Goal: Task Accomplishment & Management: Use online tool/utility

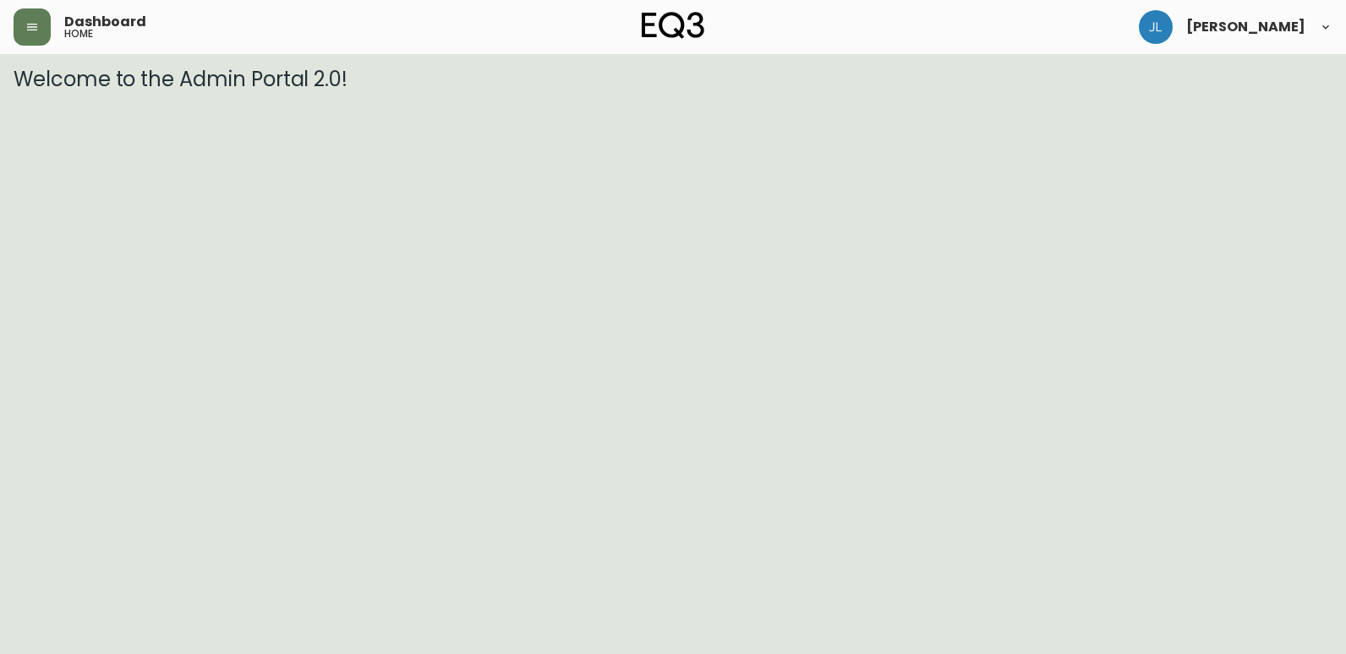
drag, startPoint x: 49, startPoint y: 20, endPoint x: 59, endPoint y: 22, distance: 10.3
click at [52, 21] on div "Dashboard home" at bounding box center [234, 26] width 440 height 37
click at [46, 30] on button "button" at bounding box center [32, 26] width 37 height 37
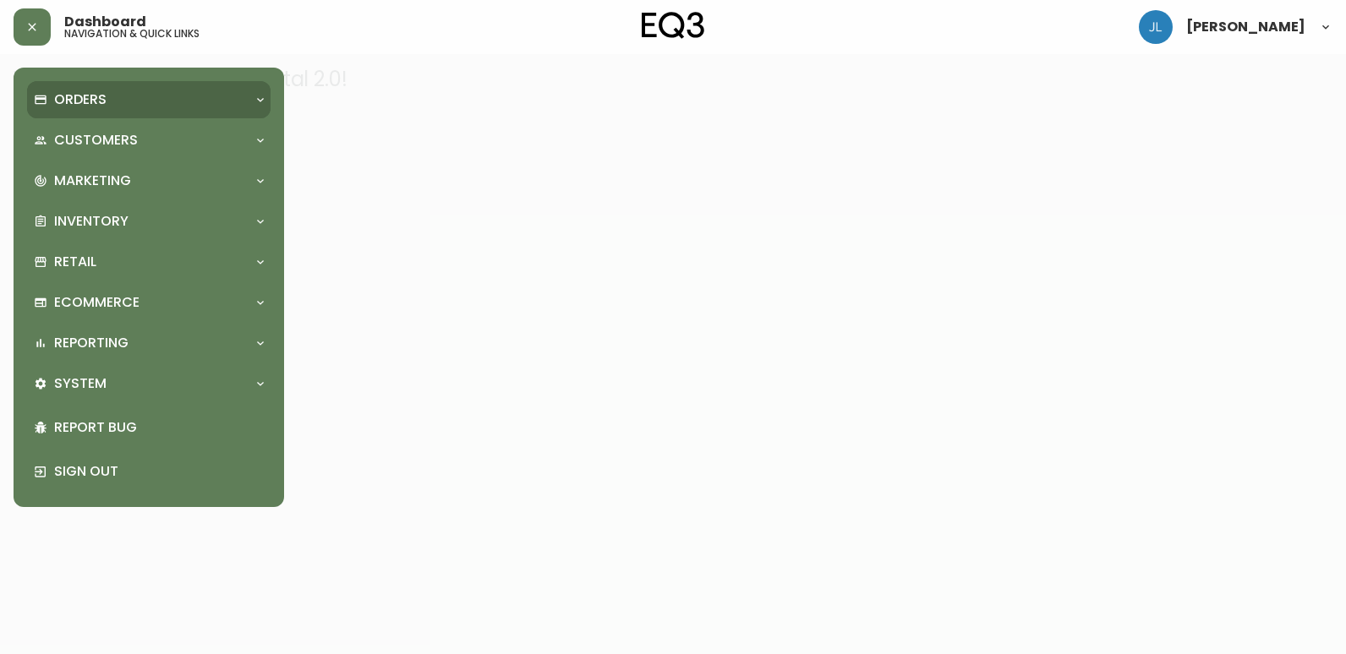
click at [114, 109] on div "Orders" at bounding box center [140, 99] width 213 height 19
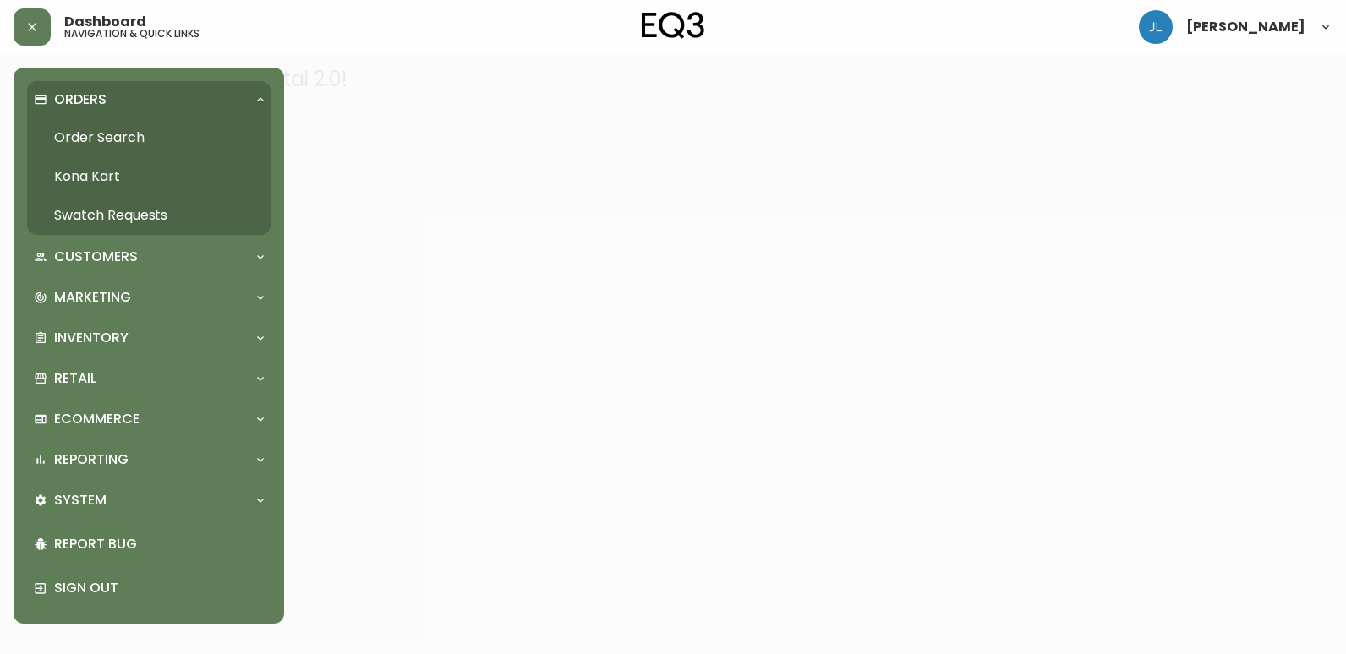
click at [66, 141] on link "Order Search" at bounding box center [148, 137] width 243 height 39
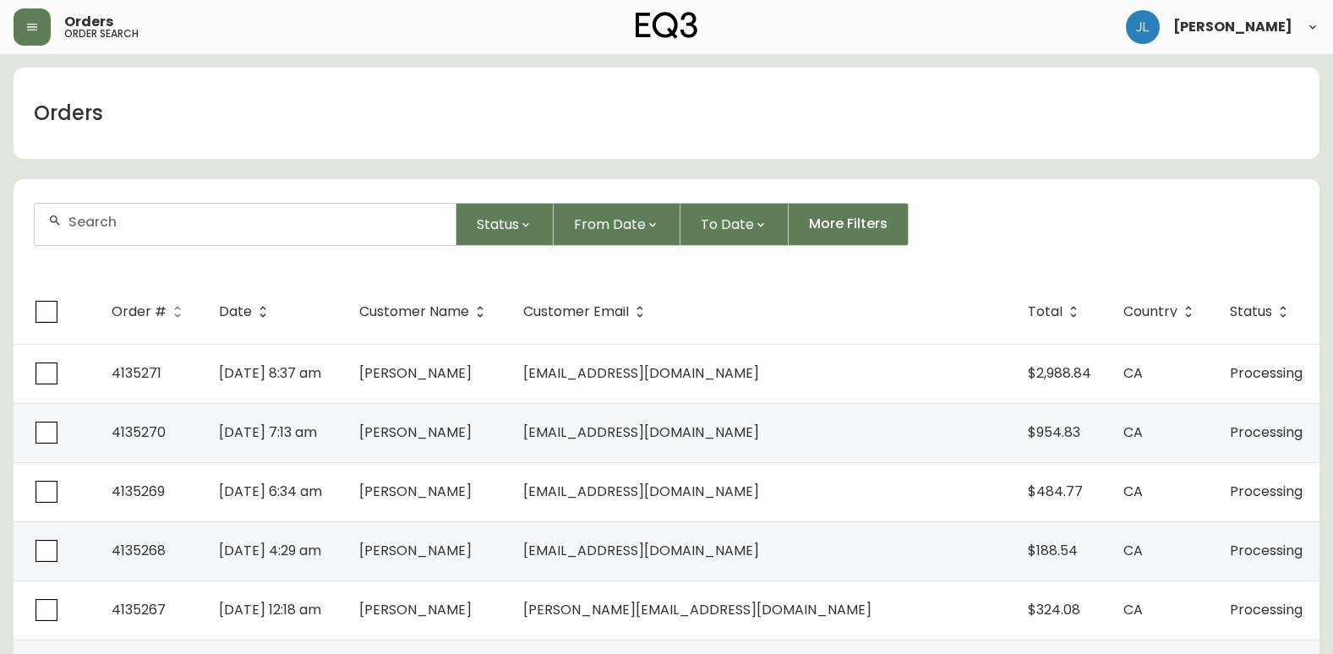
drag, startPoint x: 281, startPoint y: 233, endPoint x: 260, endPoint y: 235, distance: 20.4
click at [277, 233] on div at bounding box center [245, 224] width 421 height 41
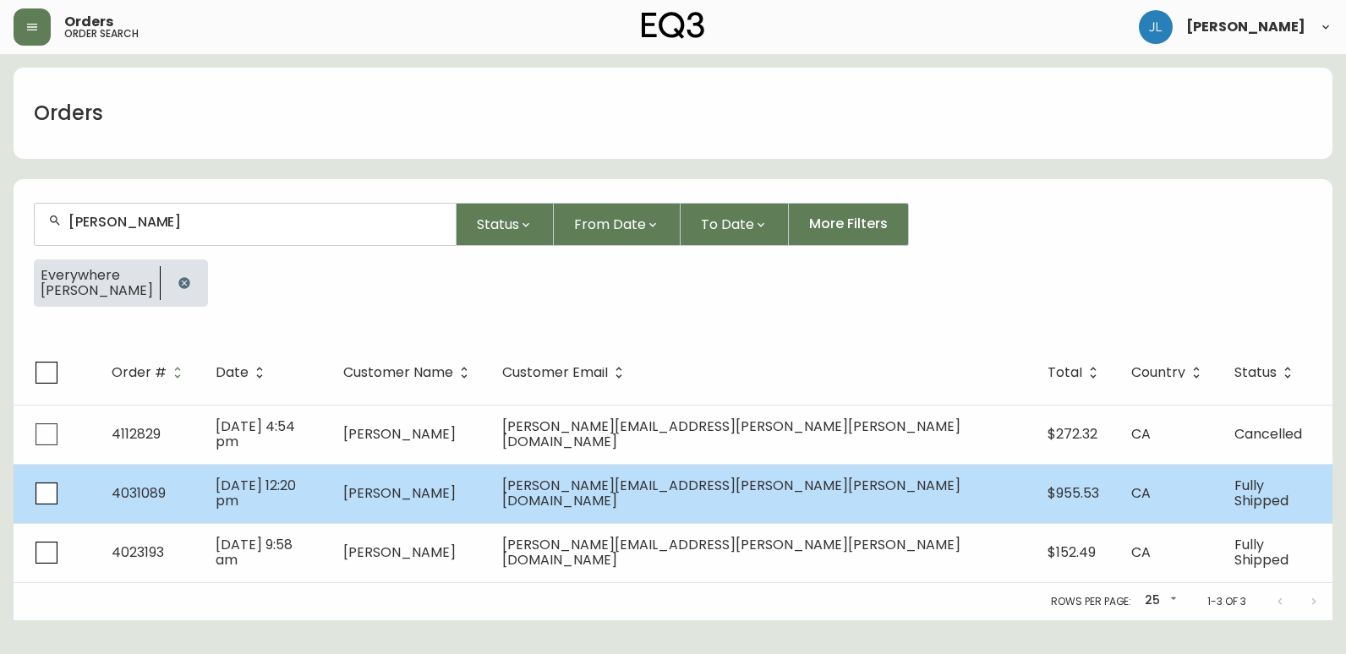
type input "emily savage"
click at [330, 505] on td "May 18 2020, 12:20 pm" at bounding box center [266, 493] width 128 height 59
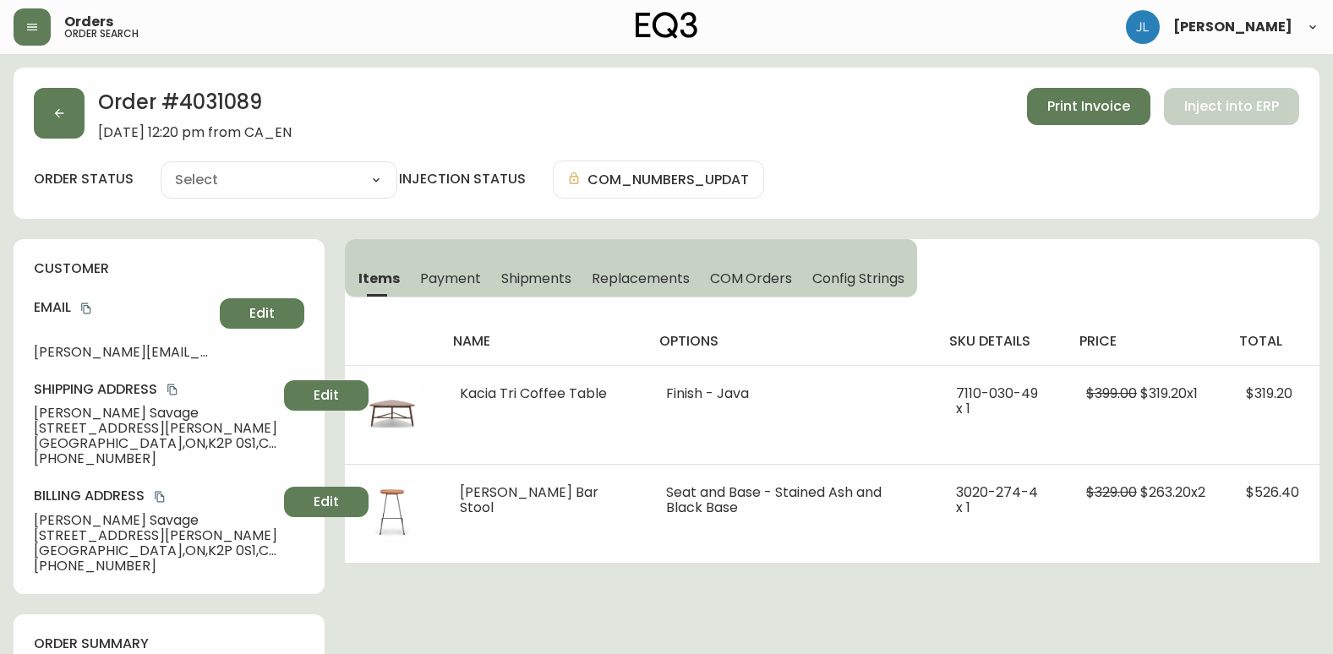
type input "Fully Shipped"
select select "FULLY_SHIPPED"
click at [47, 107] on button "button" at bounding box center [59, 113] width 51 height 51
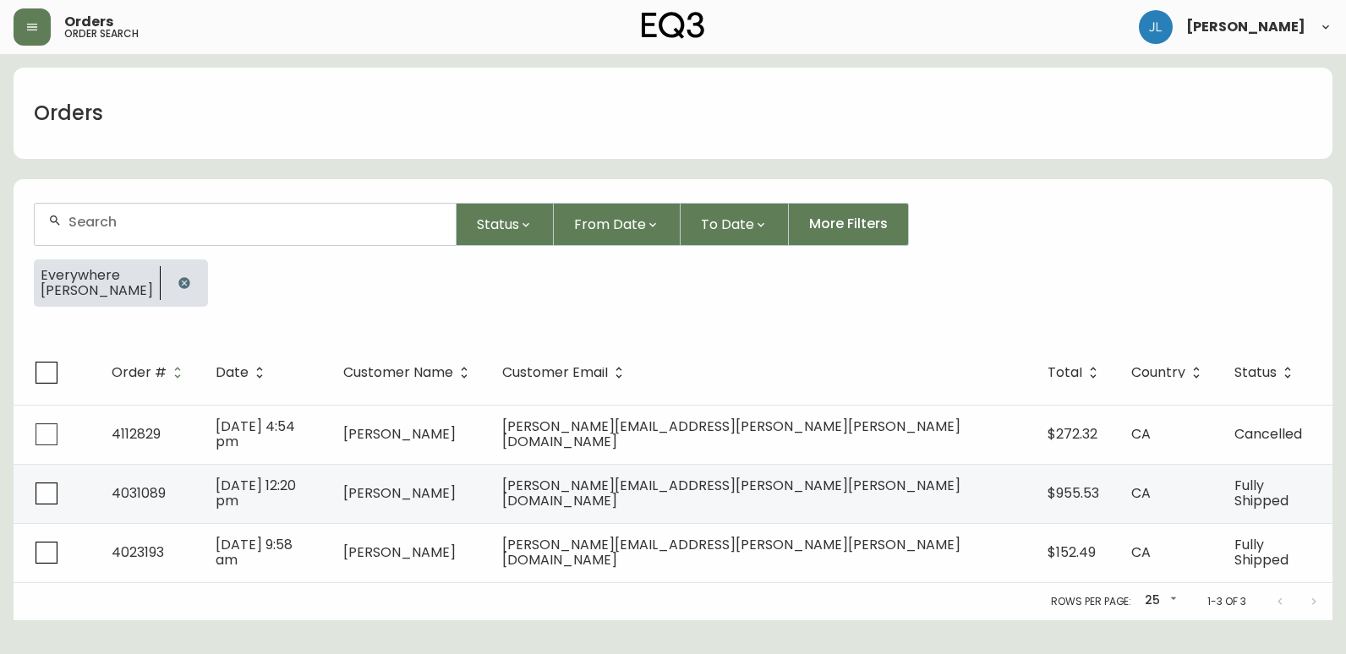
drag, startPoint x: 167, startPoint y: 280, endPoint x: 180, endPoint y: 276, distance: 13.4
click at [177, 279] on icon "button" at bounding box center [184, 283] width 14 height 14
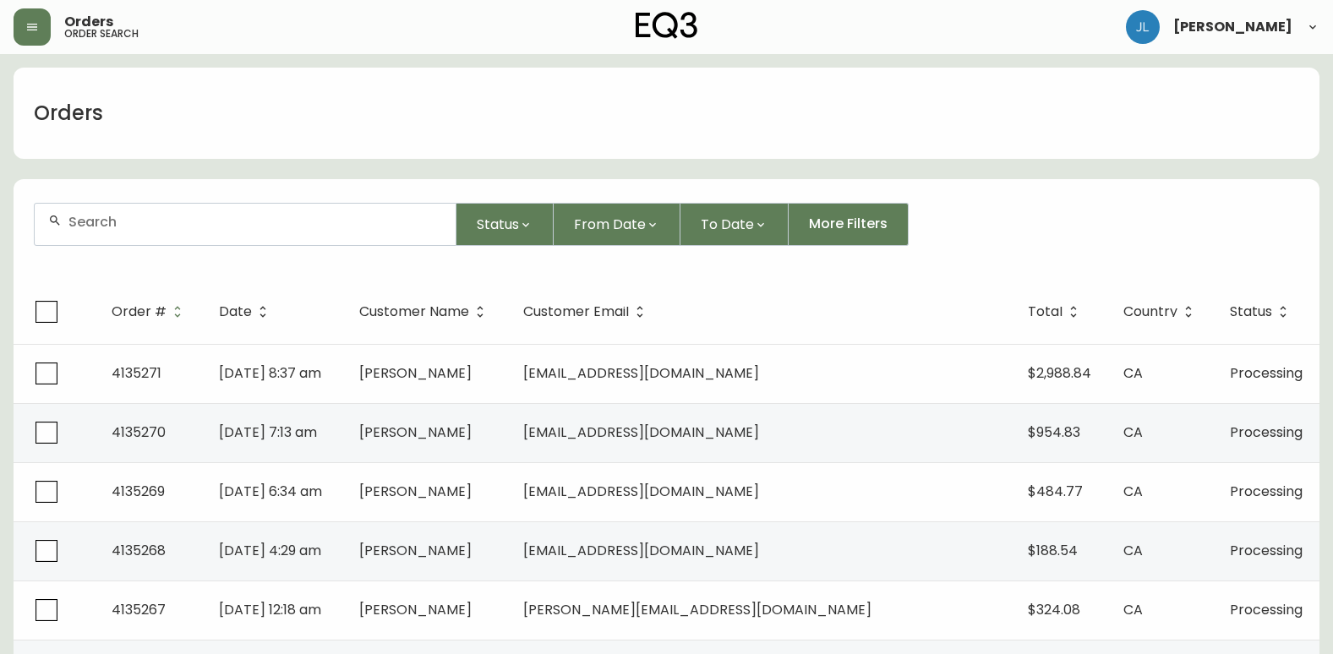
click at [189, 225] on input "text" at bounding box center [255, 222] width 374 height 16
paste input "joshua.baitz@gmail.com"
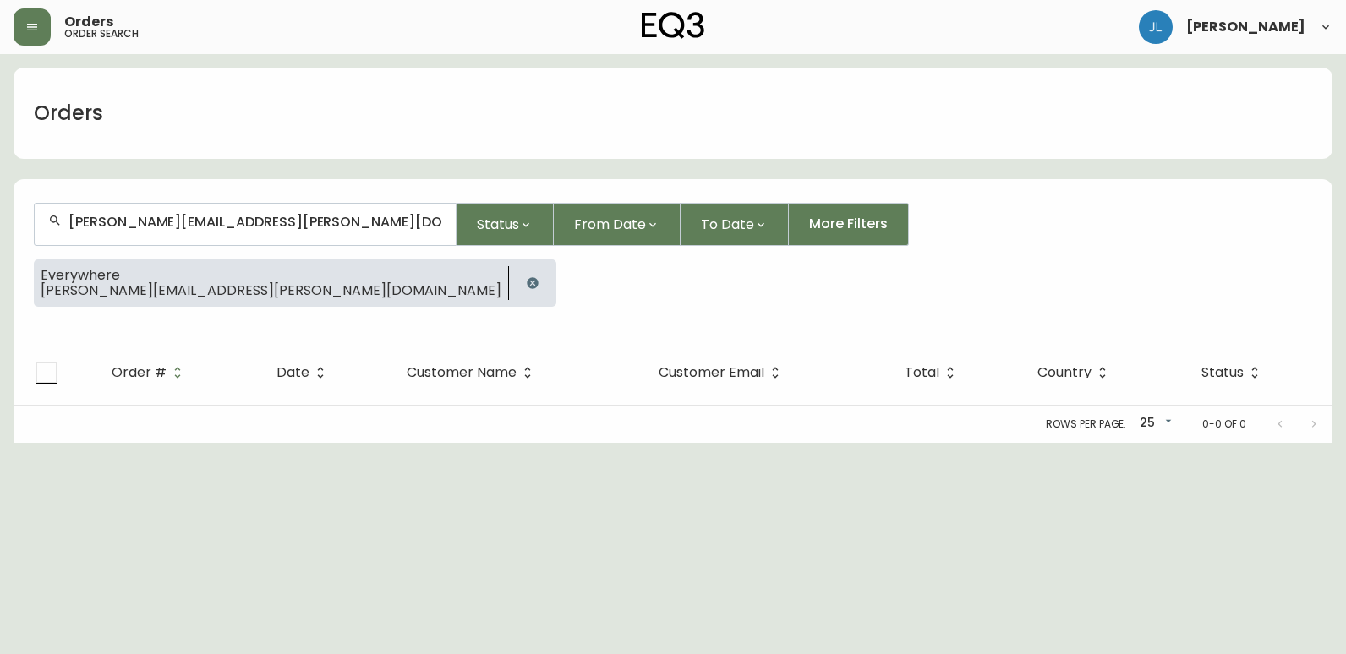
type input "joshua.baitz@gmail.com"
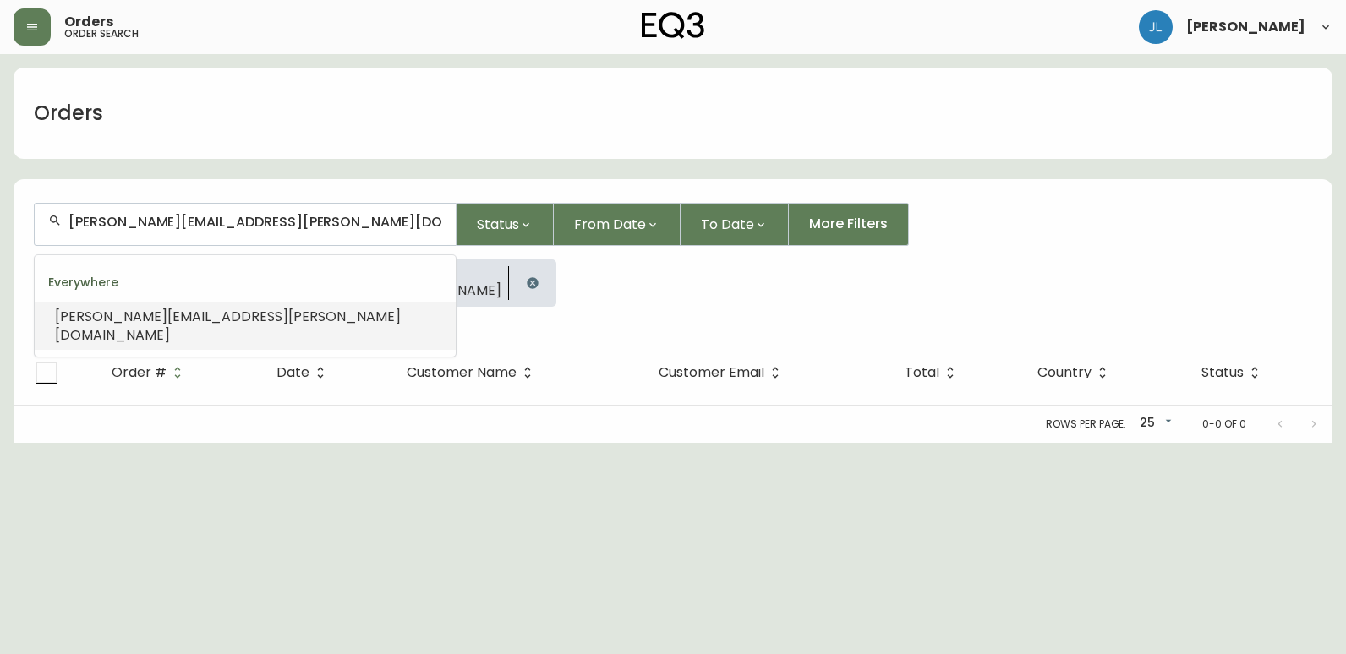
drag, startPoint x: 215, startPoint y: 218, endPoint x: 0, endPoint y: 234, distance: 215.3
click at [0, 247] on html "Orders order search Jennyfer Lepage Orders joshua.baitz@gmail.com Status From D…" at bounding box center [673, 221] width 1346 height 443
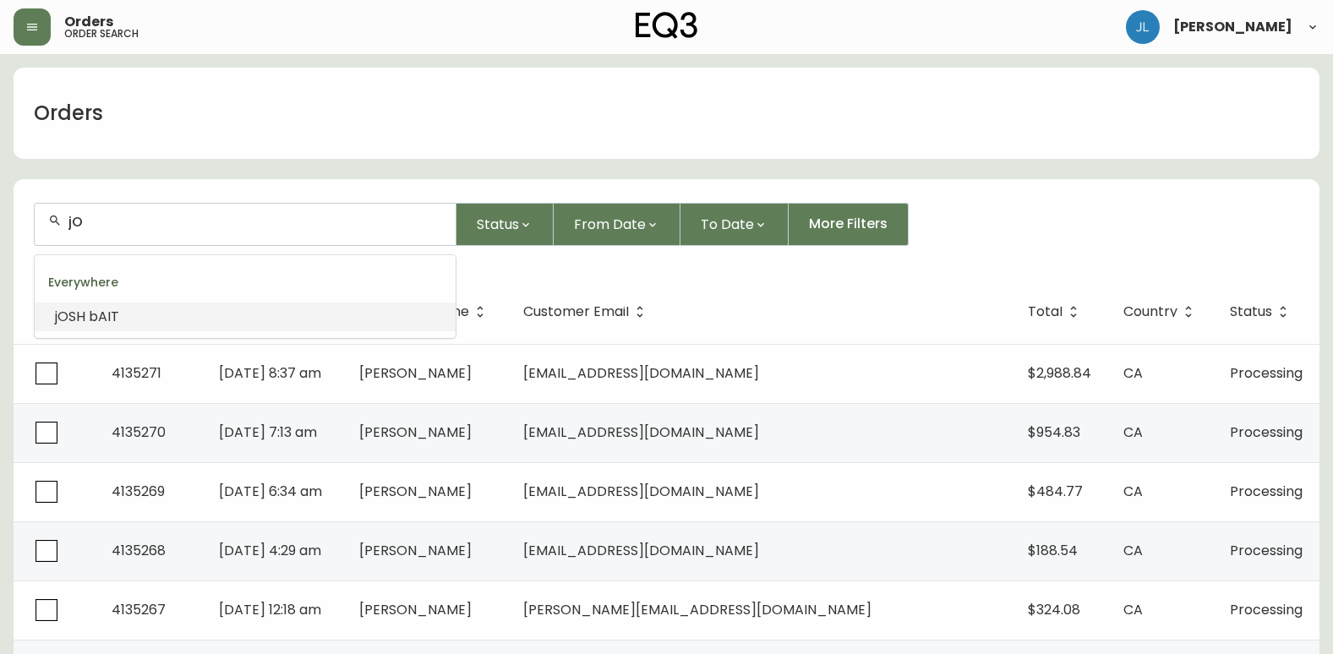
type input "j"
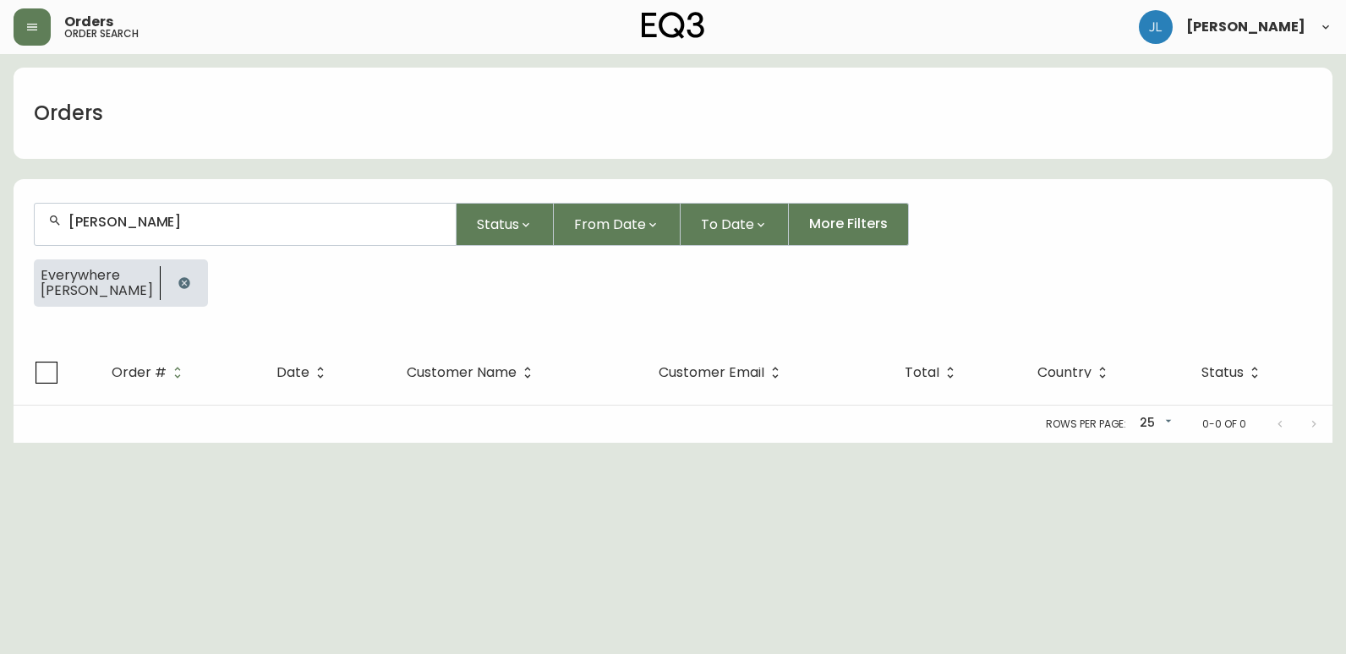
click at [96, 223] on input "Josh Baitz" at bounding box center [255, 222] width 374 height 16
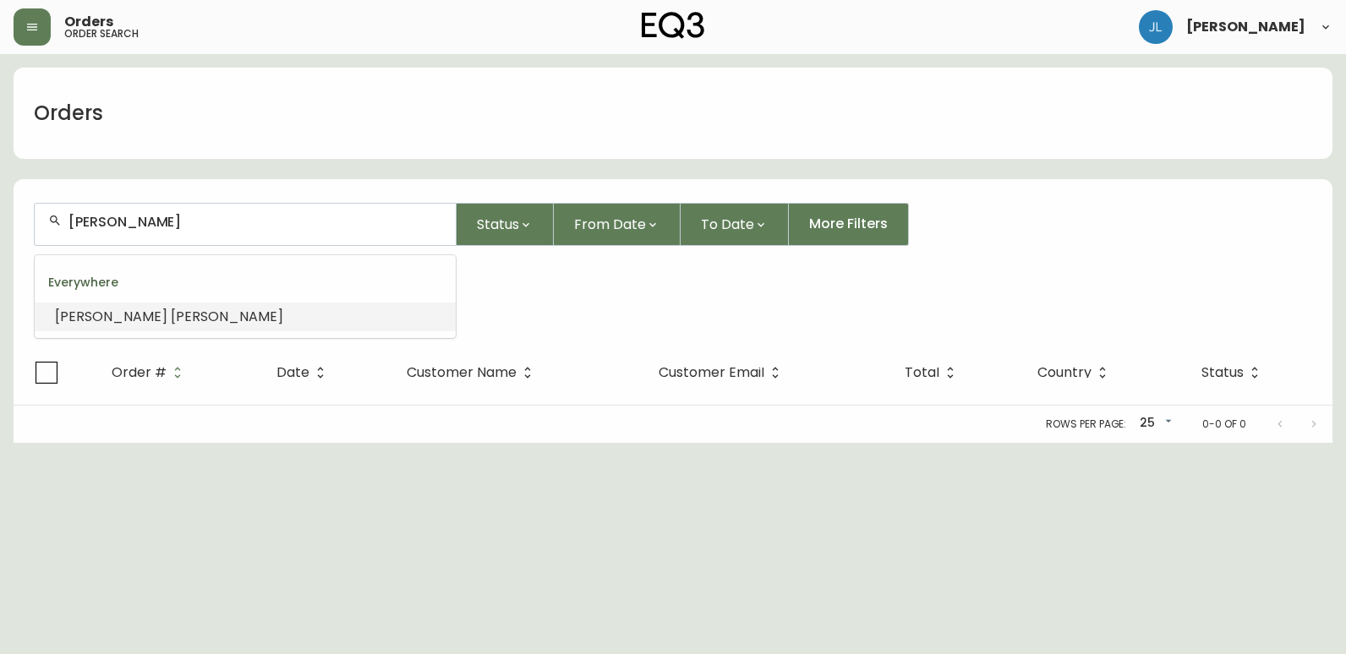
click at [97, 223] on input "Josh Baitz" at bounding box center [255, 222] width 374 height 16
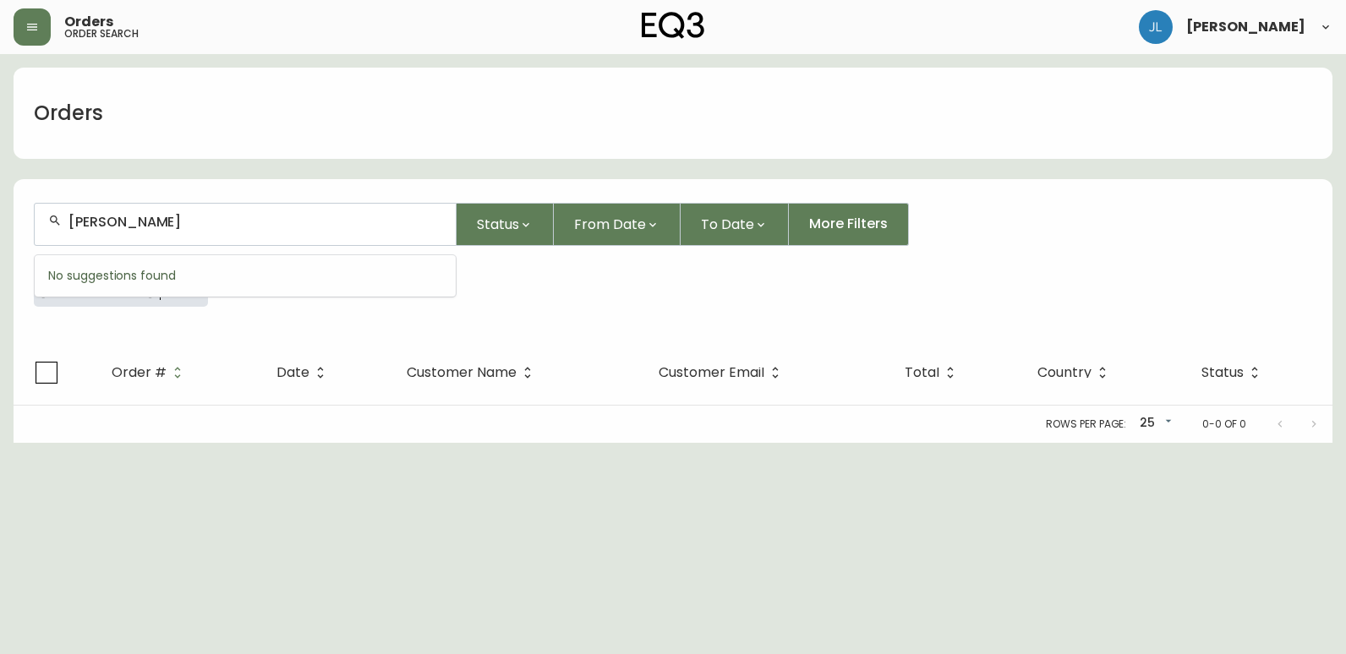
type input "Joshua Baitz"
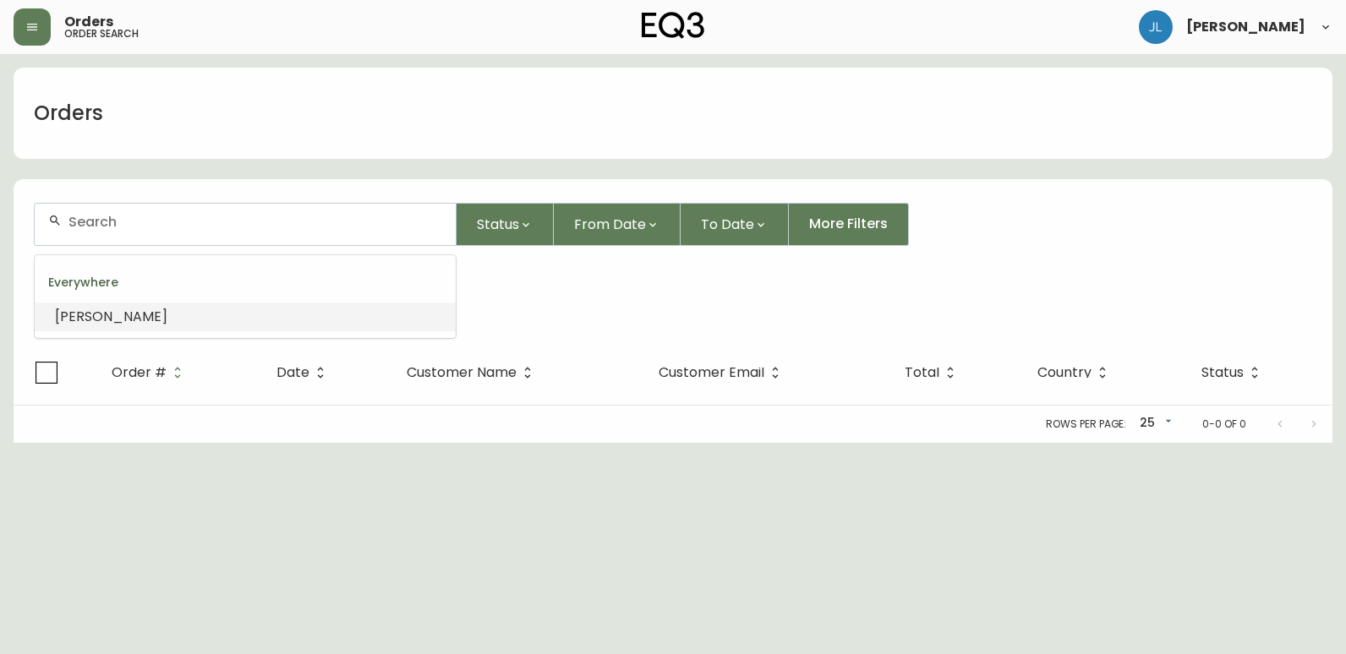
click at [141, 309] on li "Joshua Baitz" at bounding box center [245, 317] width 421 height 29
type input "Joshua Baitz"
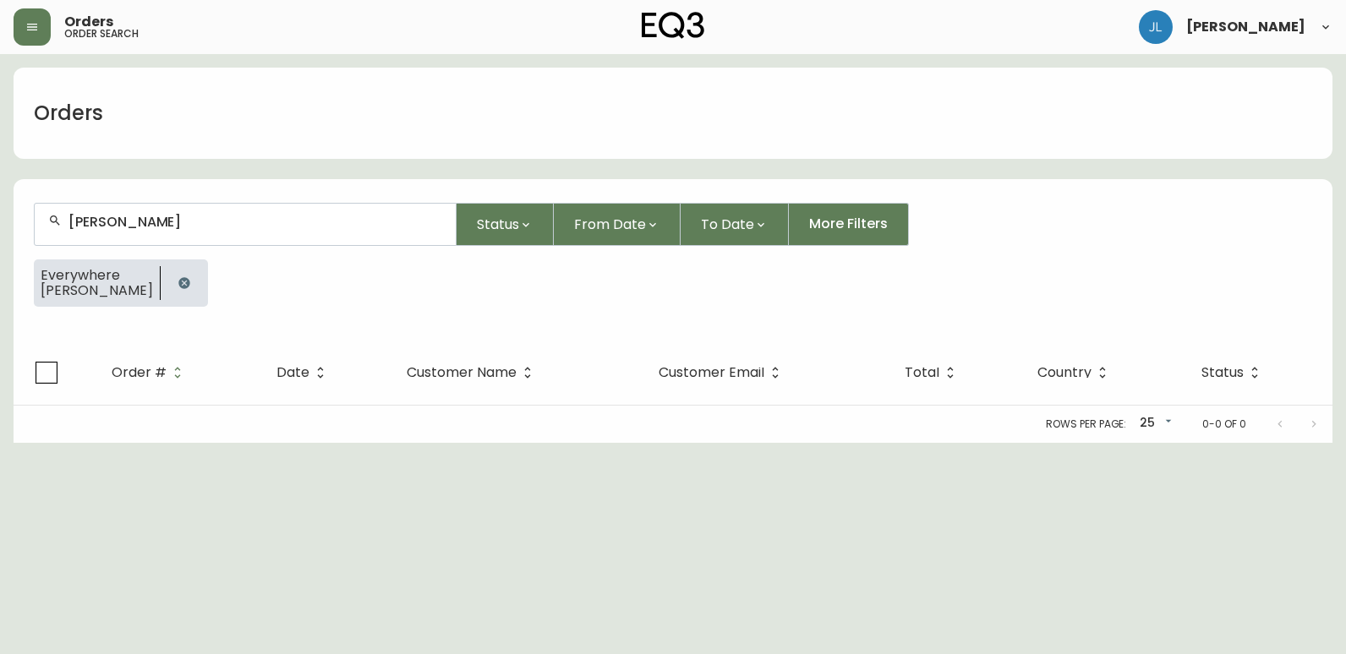
click at [178, 286] on icon "button" at bounding box center [183, 282] width 11 height 11
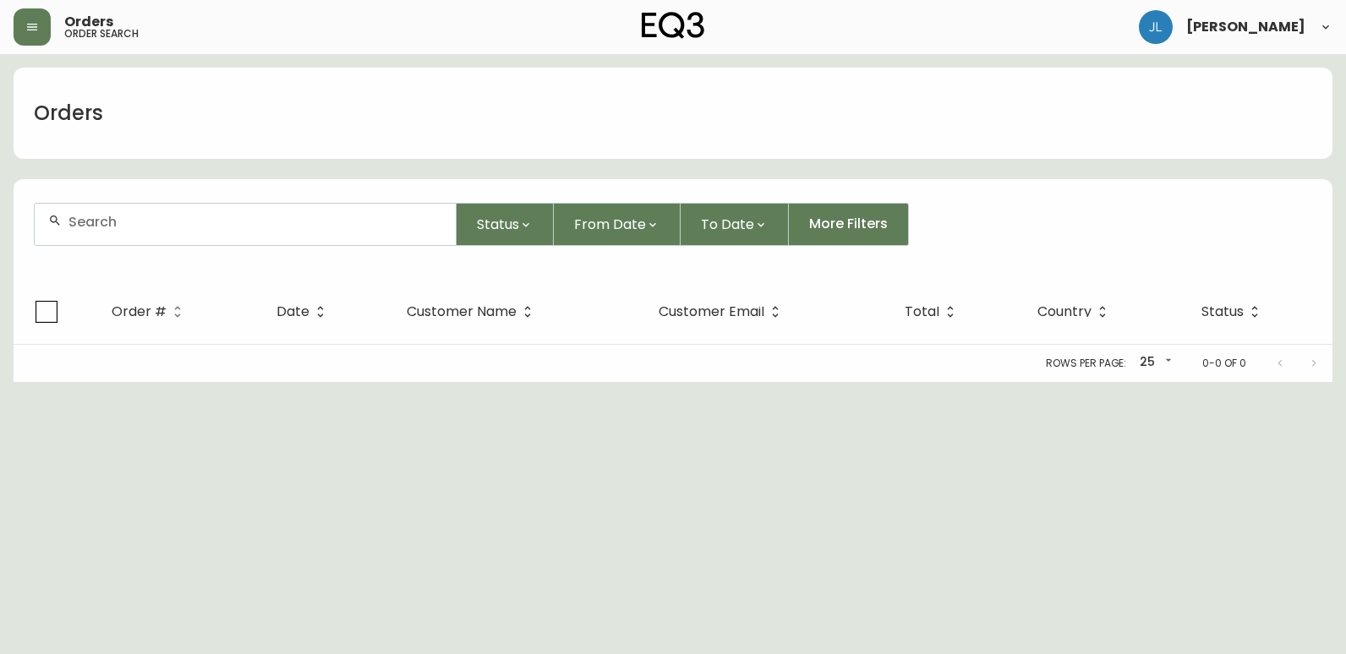
click at [188, 232] on div at bounding box center [245, 224] width 421 height 41
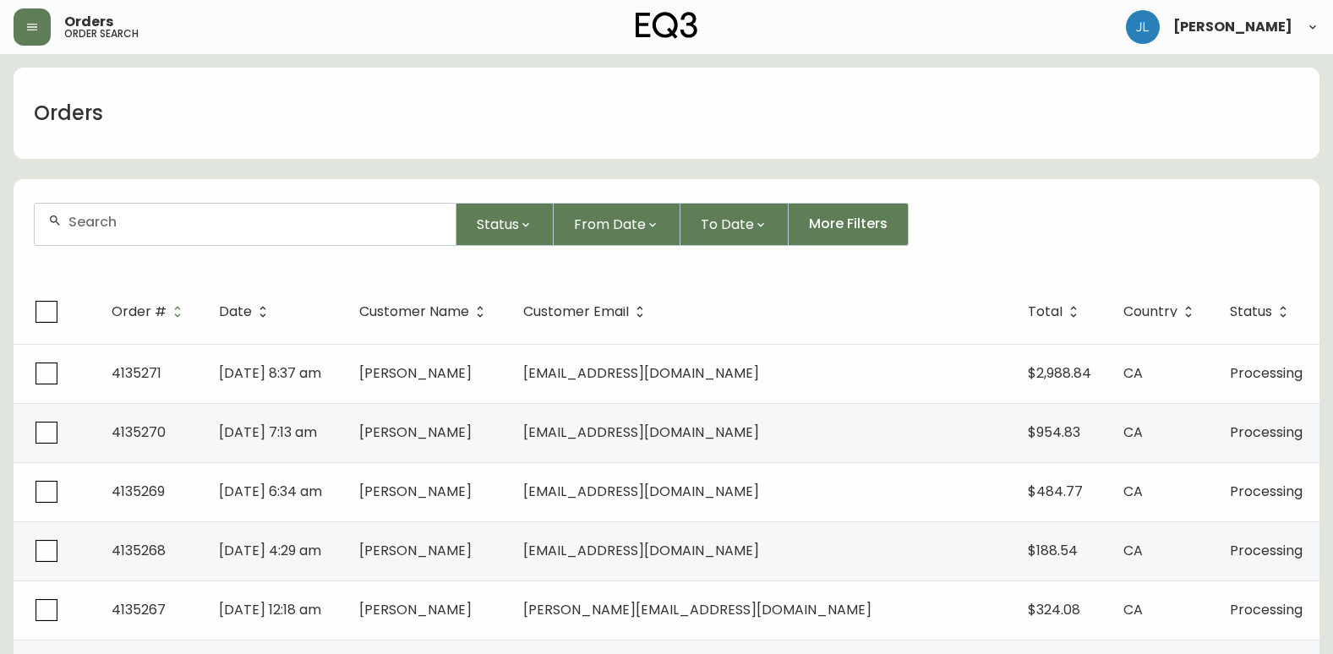
paste input "bowman"
type input "bowman"
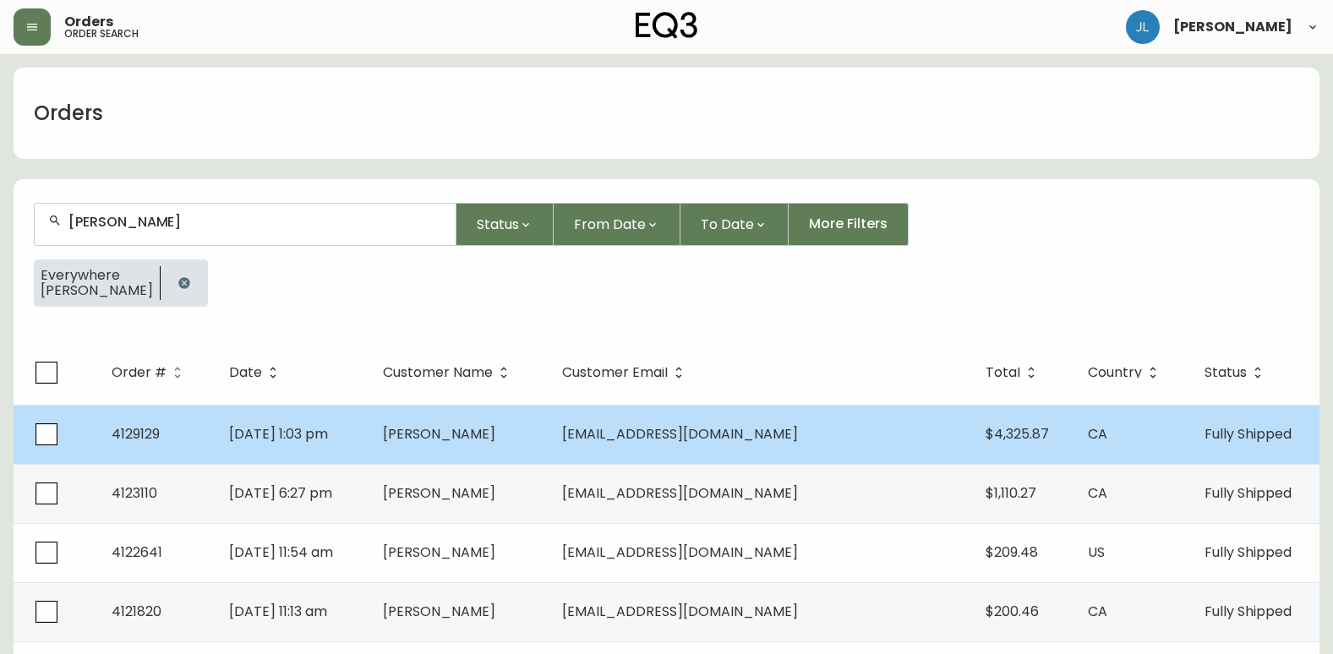
click at [549, 440] on td "Peter Bowman" at bounding box center [458, 434] width 179 height 59
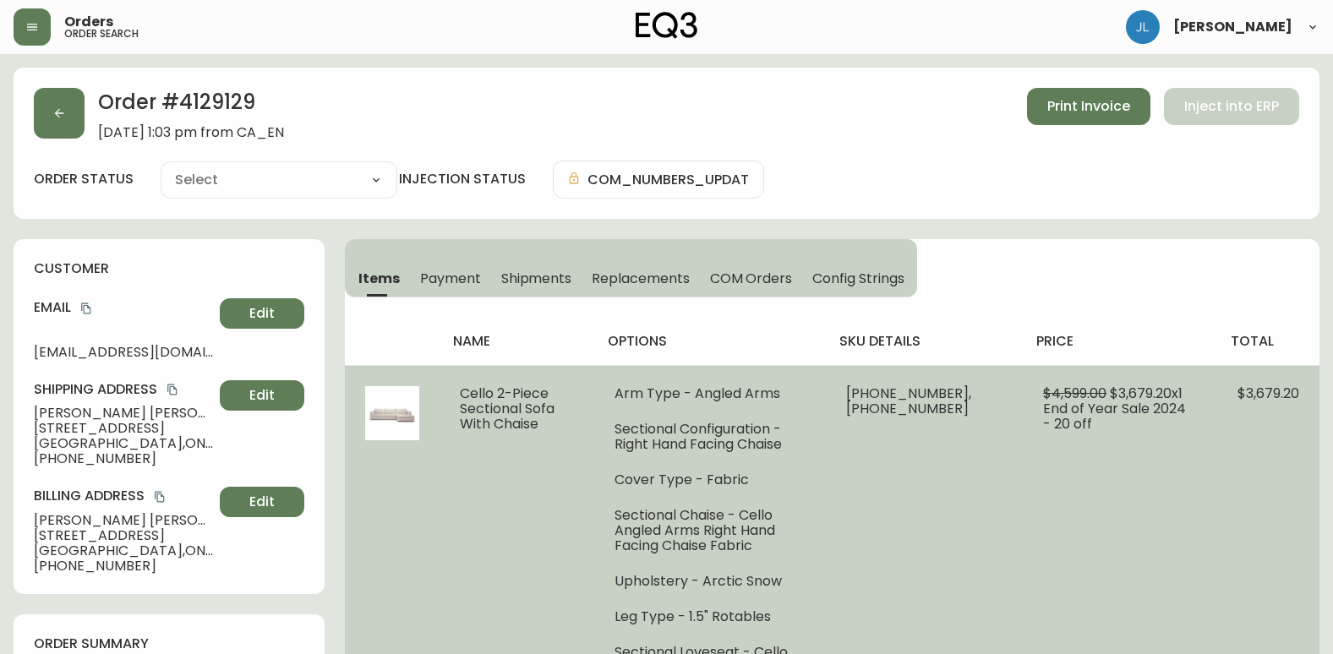
type input "Fully Shipped"
select select "FULLY_SHIPPED"
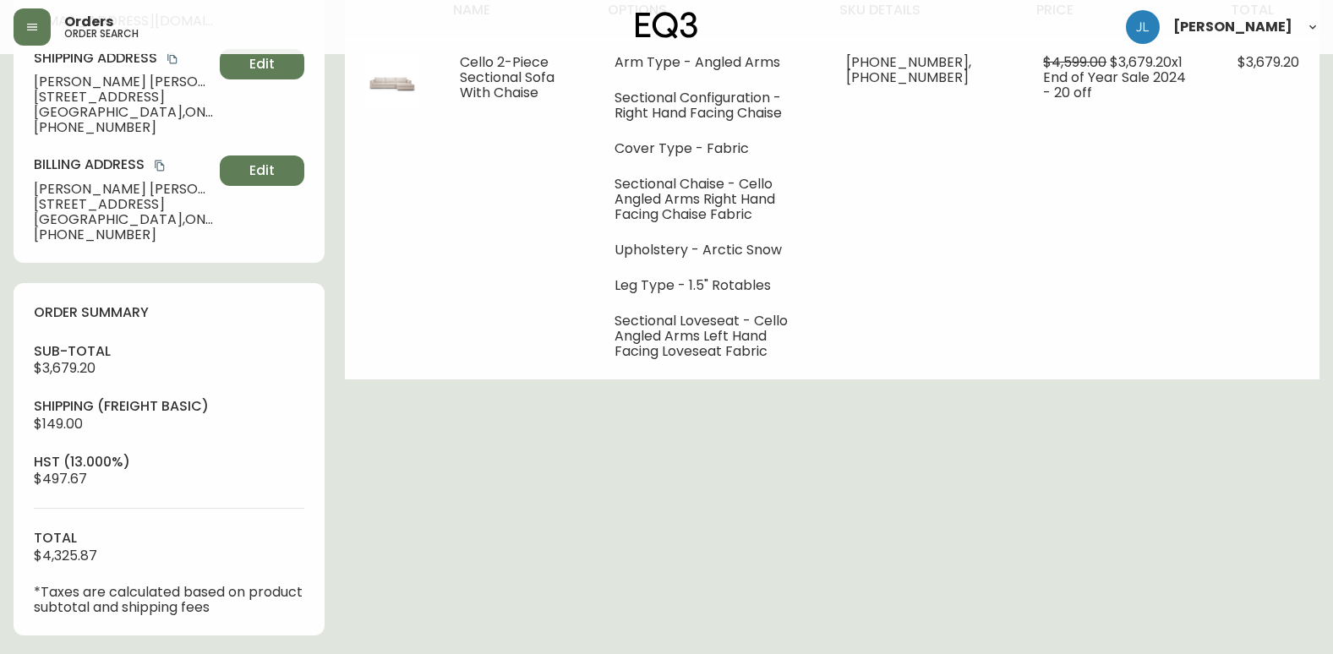
scroll to position [423, 0]
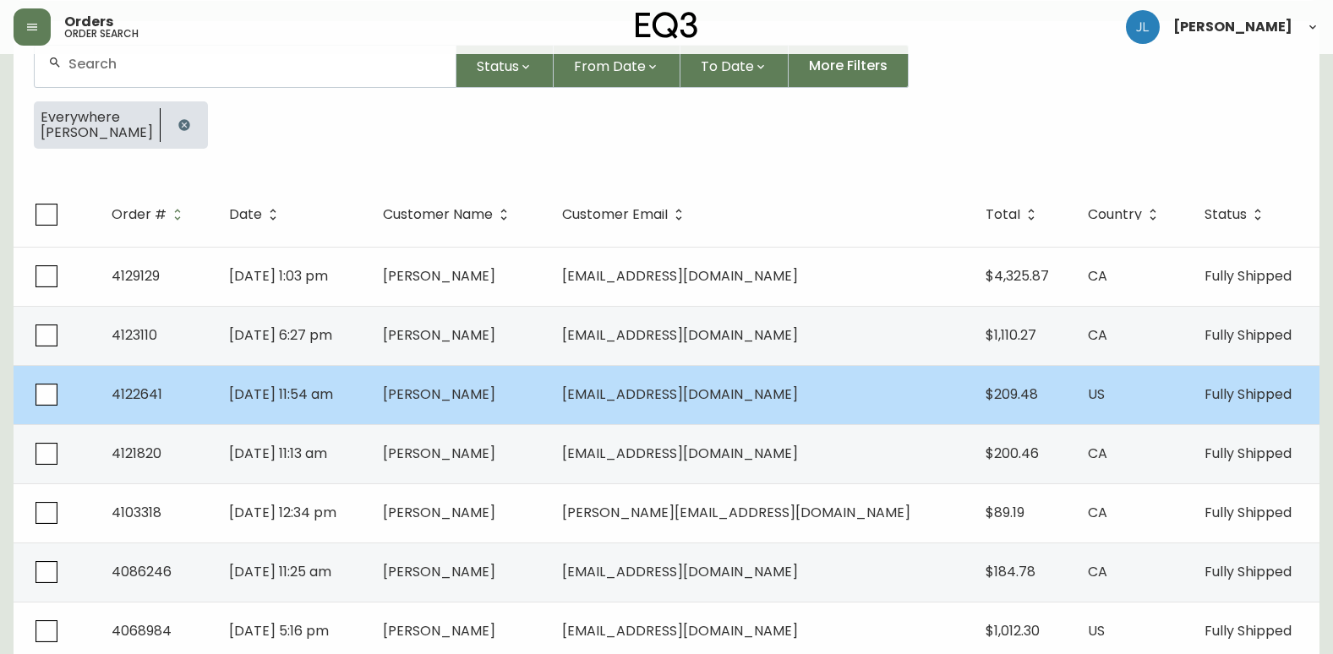
scroll to position [169, 0]
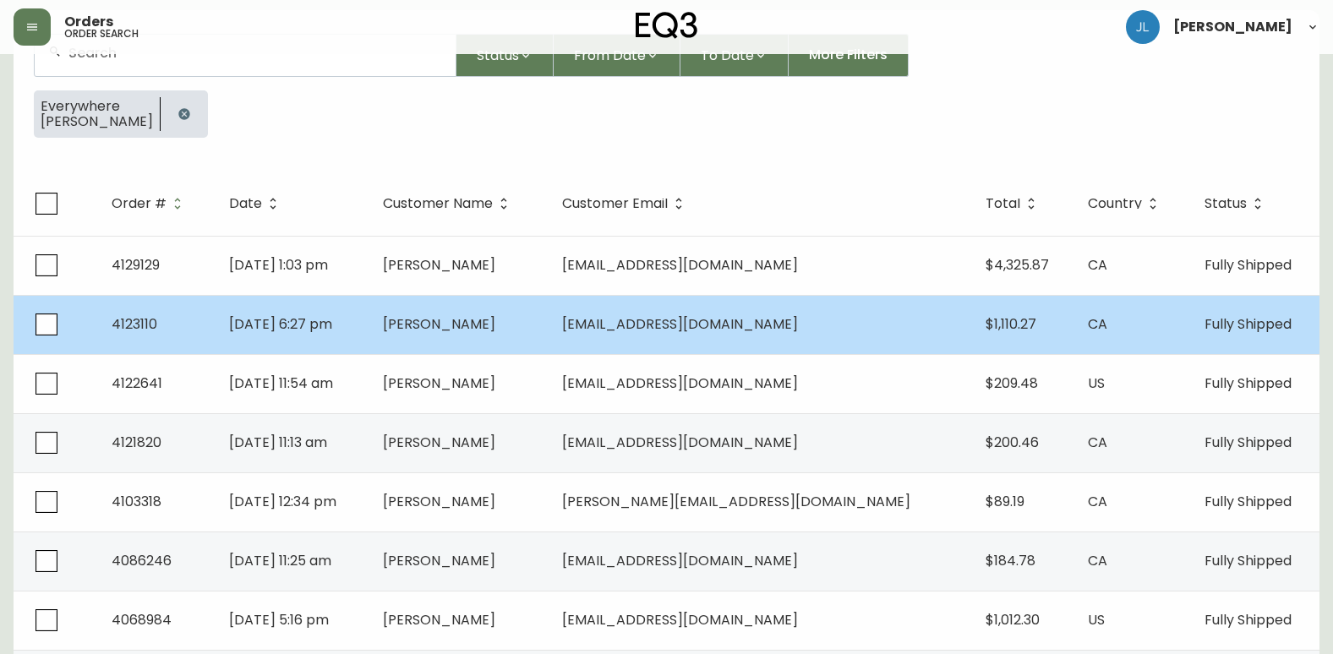
click at [369, 334] on td "Aug 16 2024, 6:27 pm" at bounding box center [293, 324] width 154 height 59
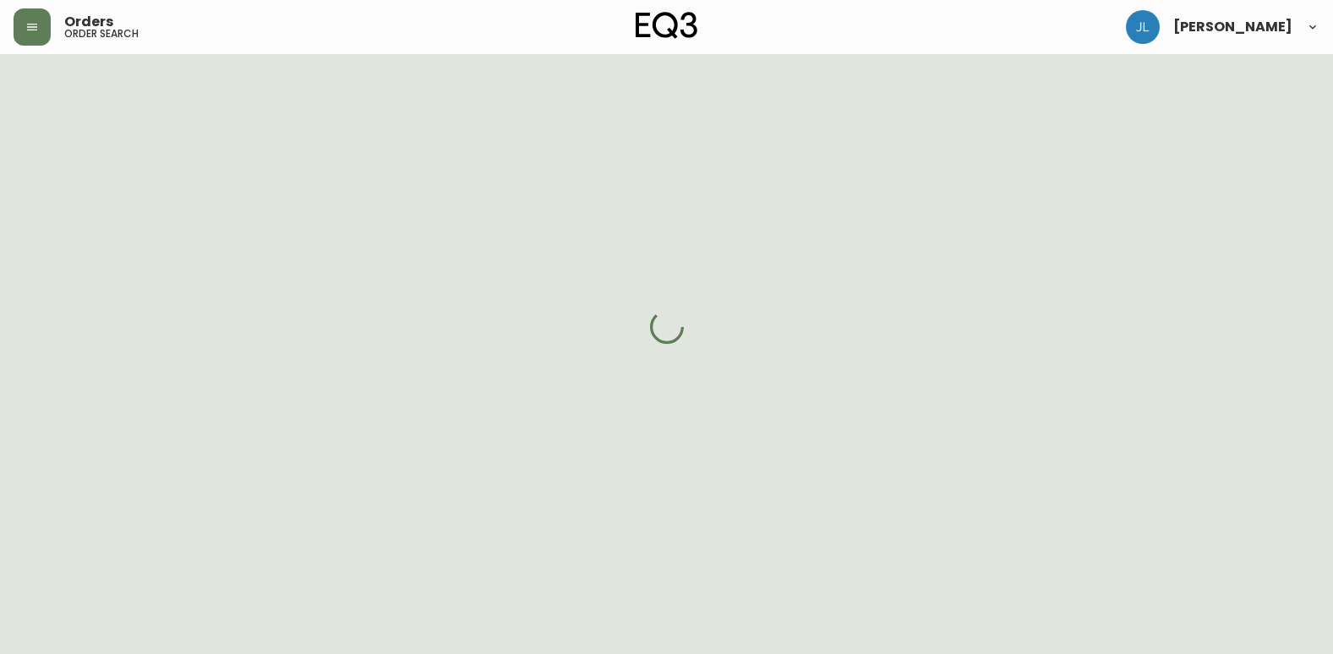
scroll to position [169, 0]
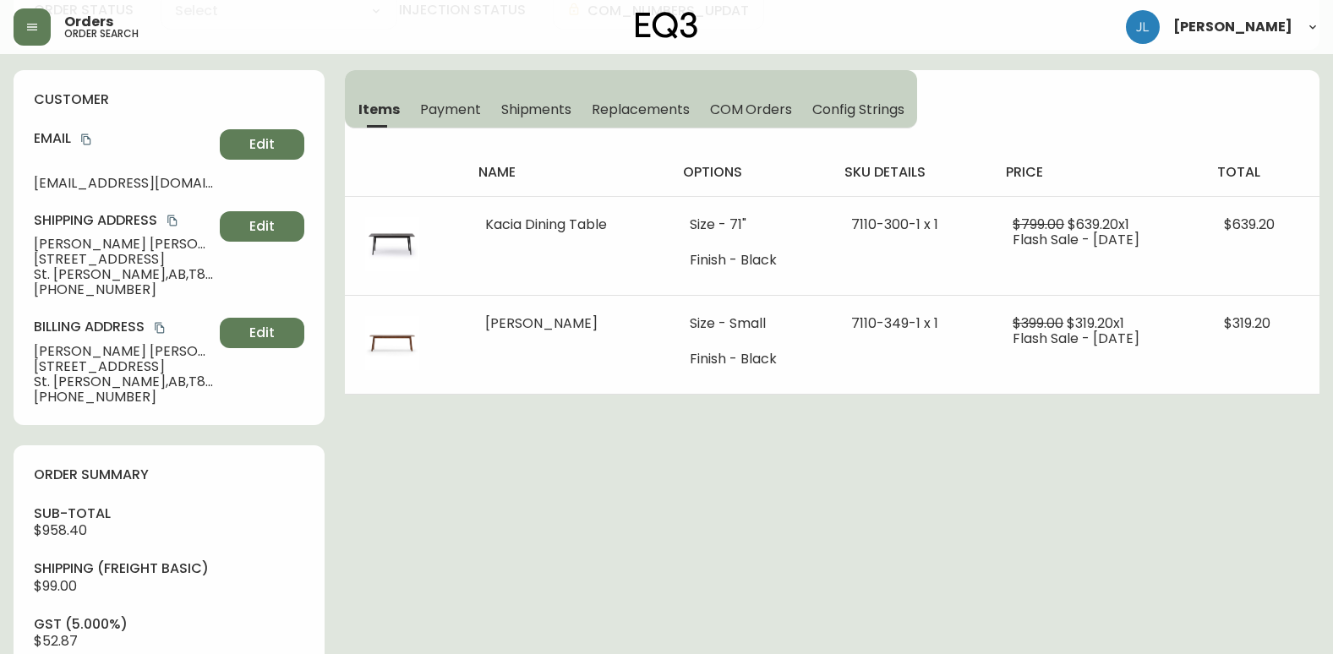
type input "Fully Shipped"
select select "FULLY_SHIPPED"
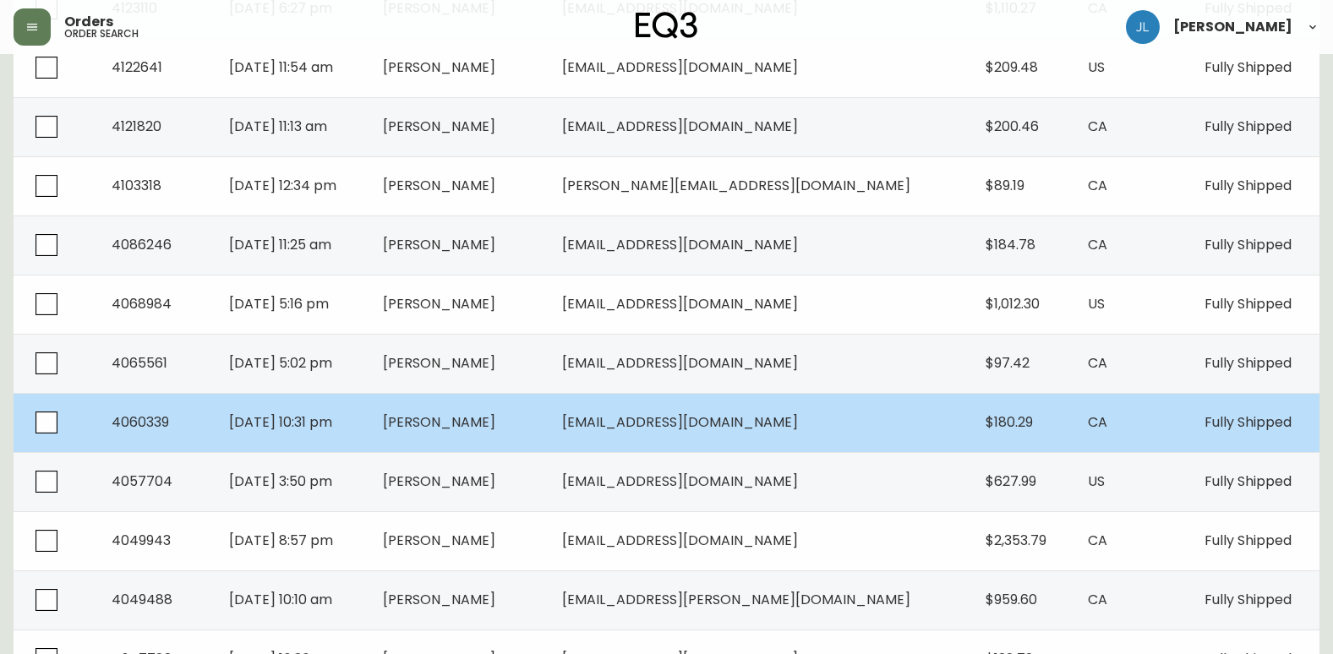
scroll to position [507, 0]
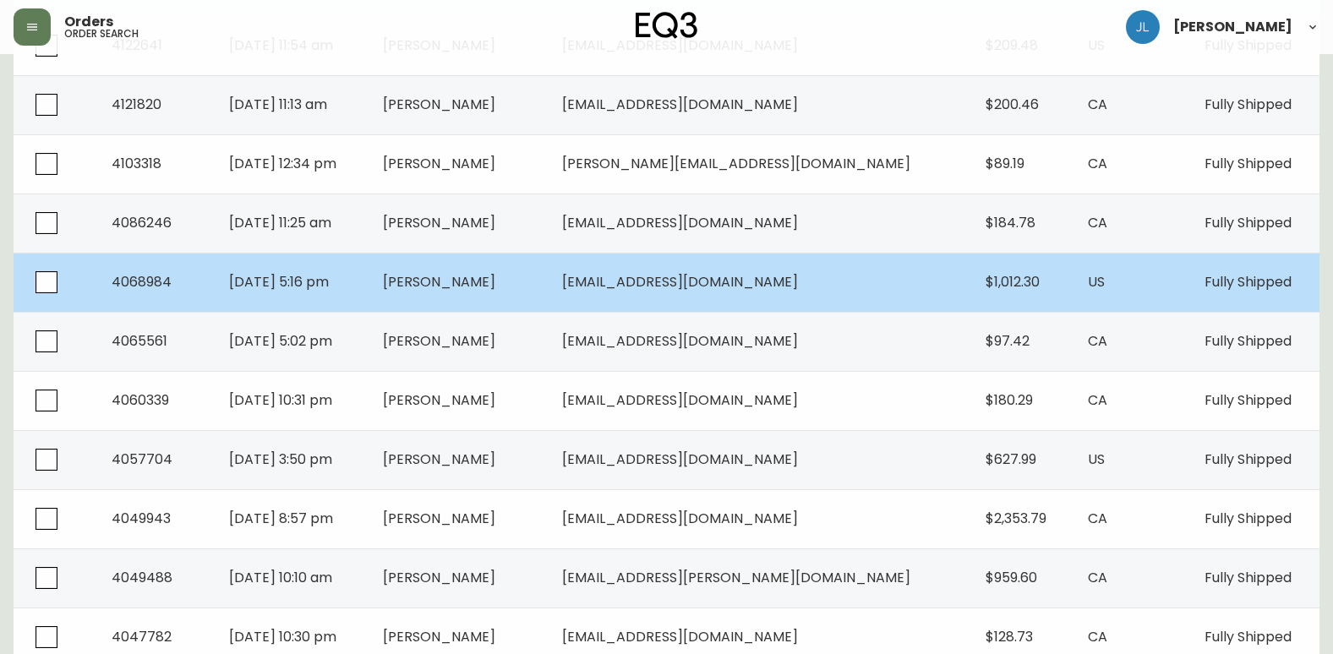
click at [549, 292] on td "Carl Bowman" at bounding box center [458, 282] width 179 height 59
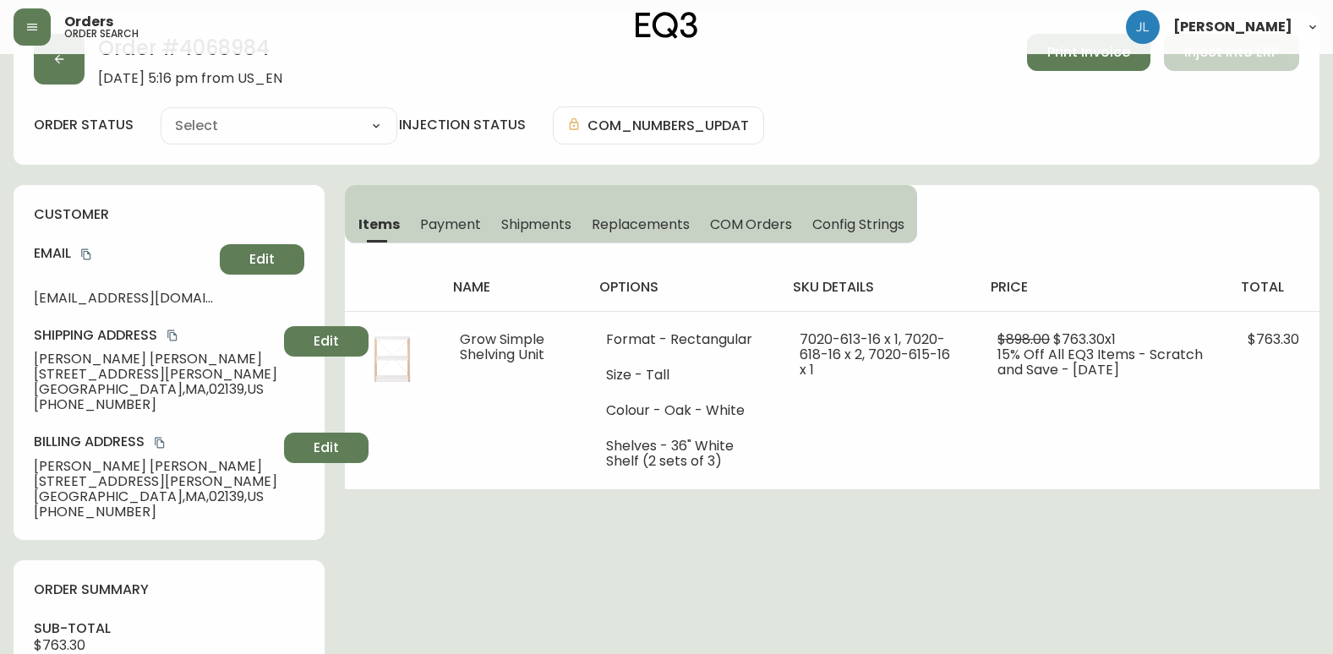
scroll to position [507, 0]
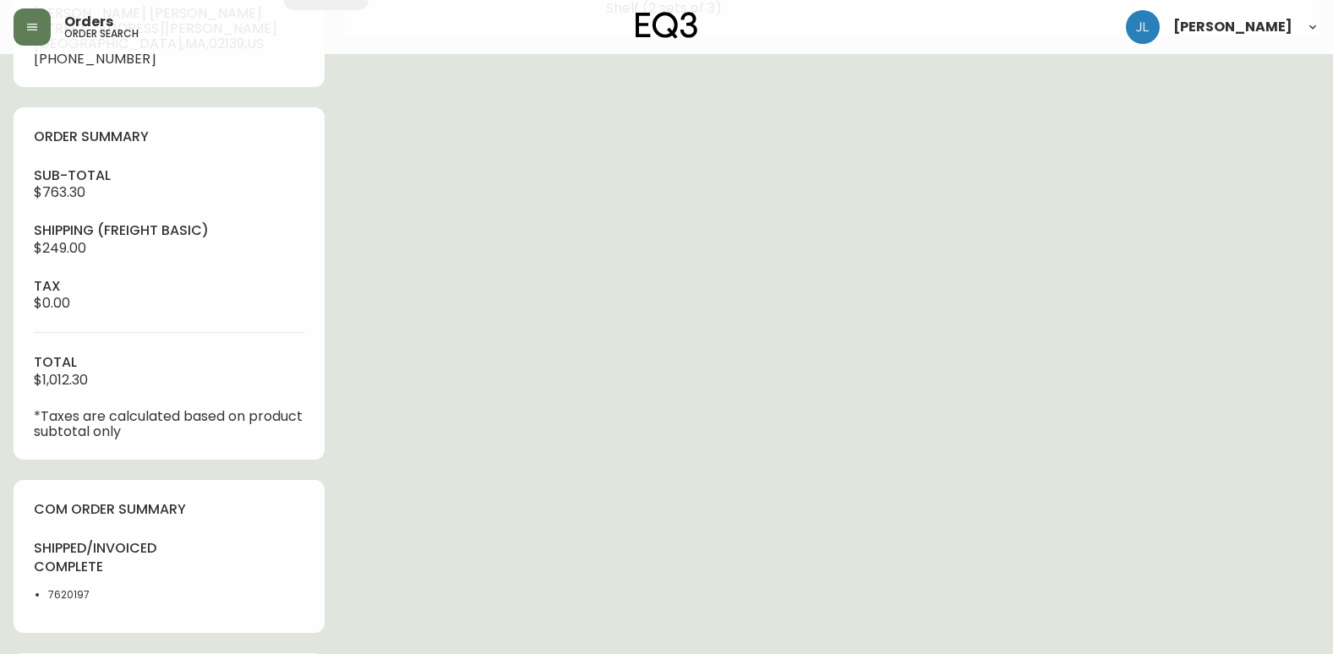
type input "Fully Shipped"
select select "FULLY_SHIPPED"
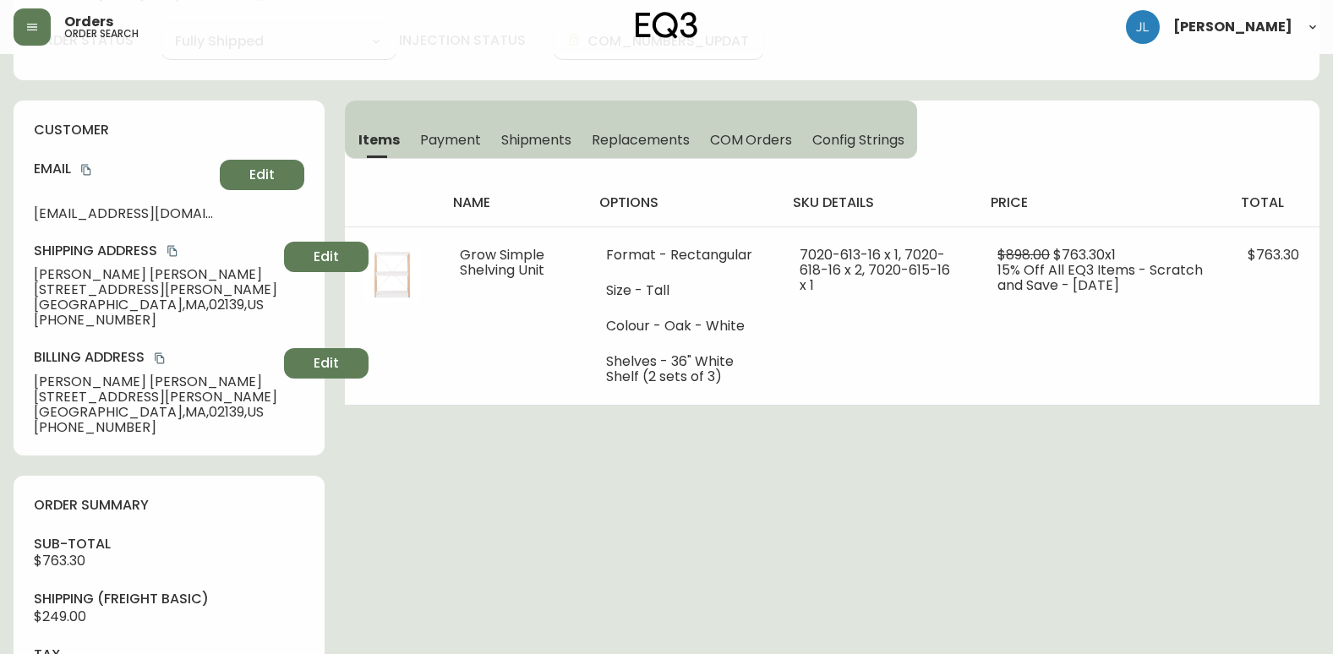
scroll to position [85, 0]
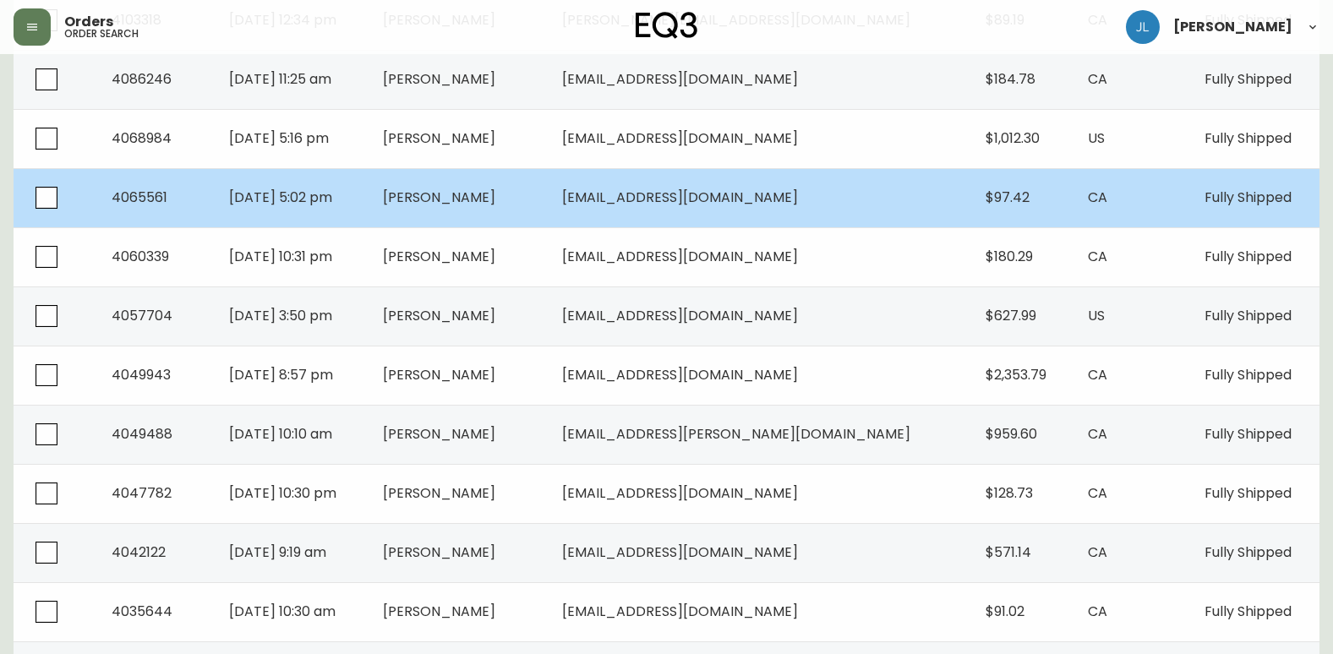
scroll to position [676, 0]
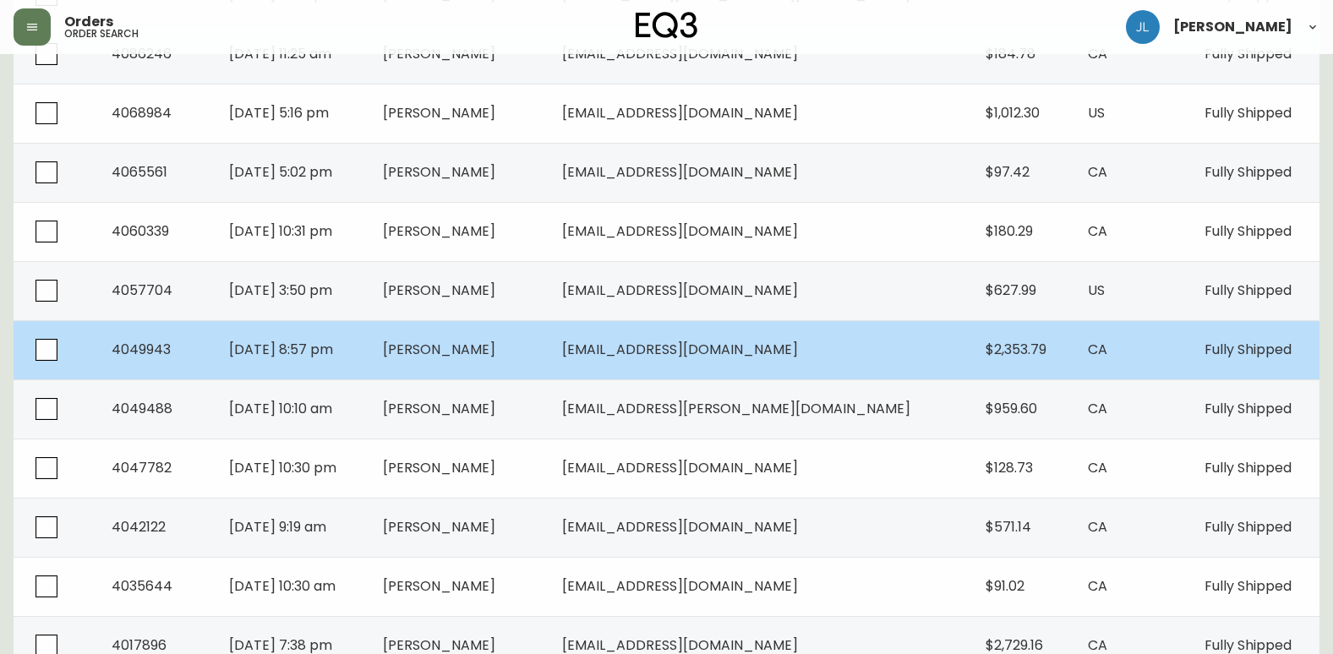
drag, startPoint x: 322, startPoint y: 350, endPoint x: 669, endPoint y: 338, distance: 346.7
drag, startPoint x: 669, startPoint y: 338, endPoint x: 689, endPoint y: 352, distance: 24.9
drag, startPoint x: 689, startPoint y: 352, endPoint x: 45, endPoint y: 348, distance: 644.1
click at [45, 348] on input "checkbox" at bounding box center [46, 349] width 39 height 39
checkbox input "true"
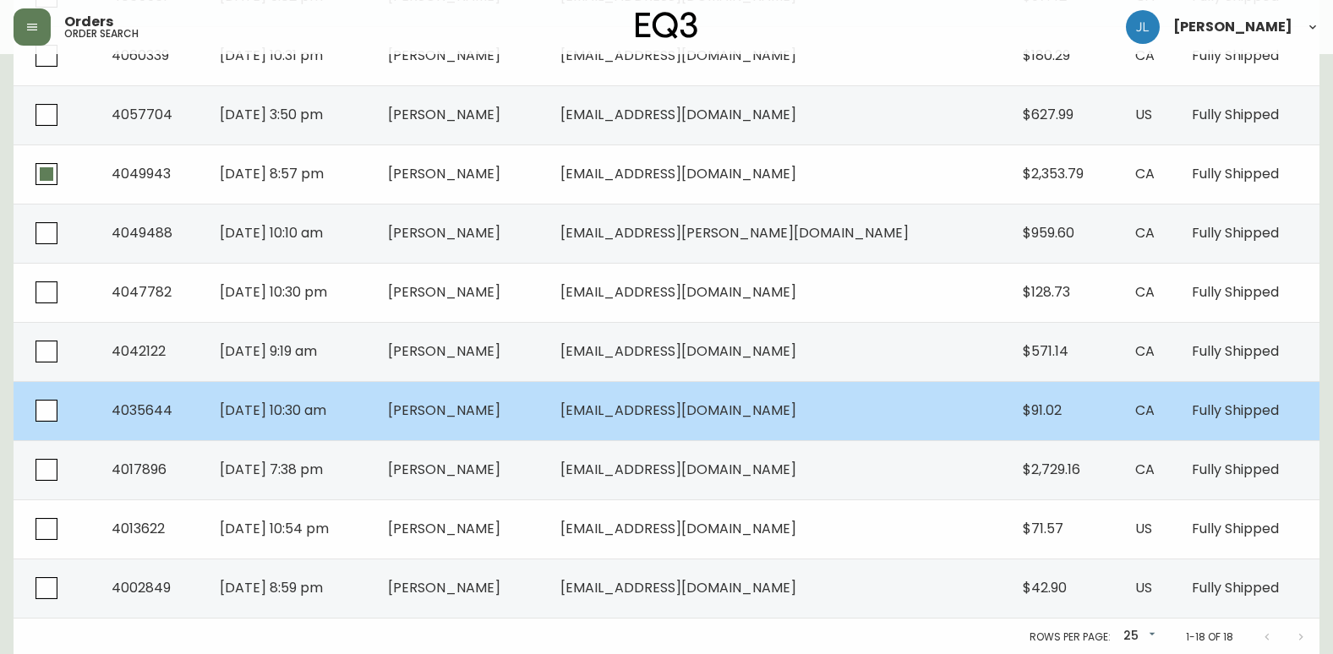
scroll to position [854, 0]
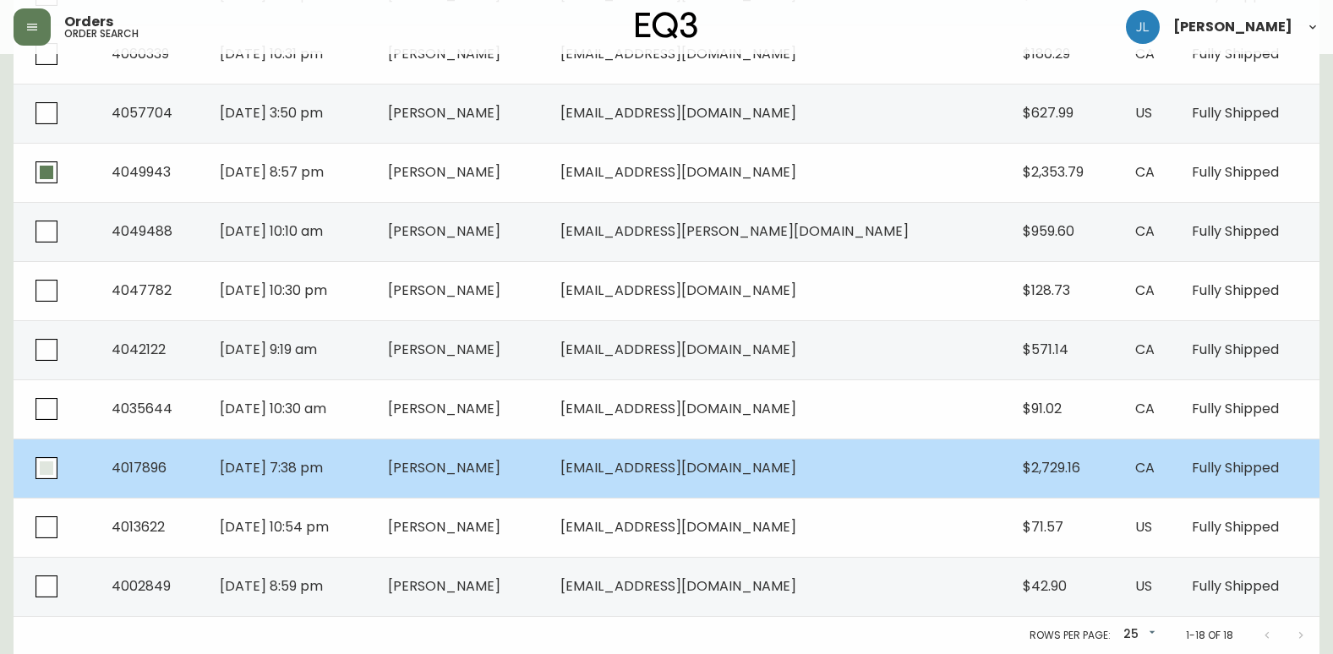
click at [51, 471] on input "checkbox" at bounding box center [46, 468] width 39 height 39
checkbox input "true"
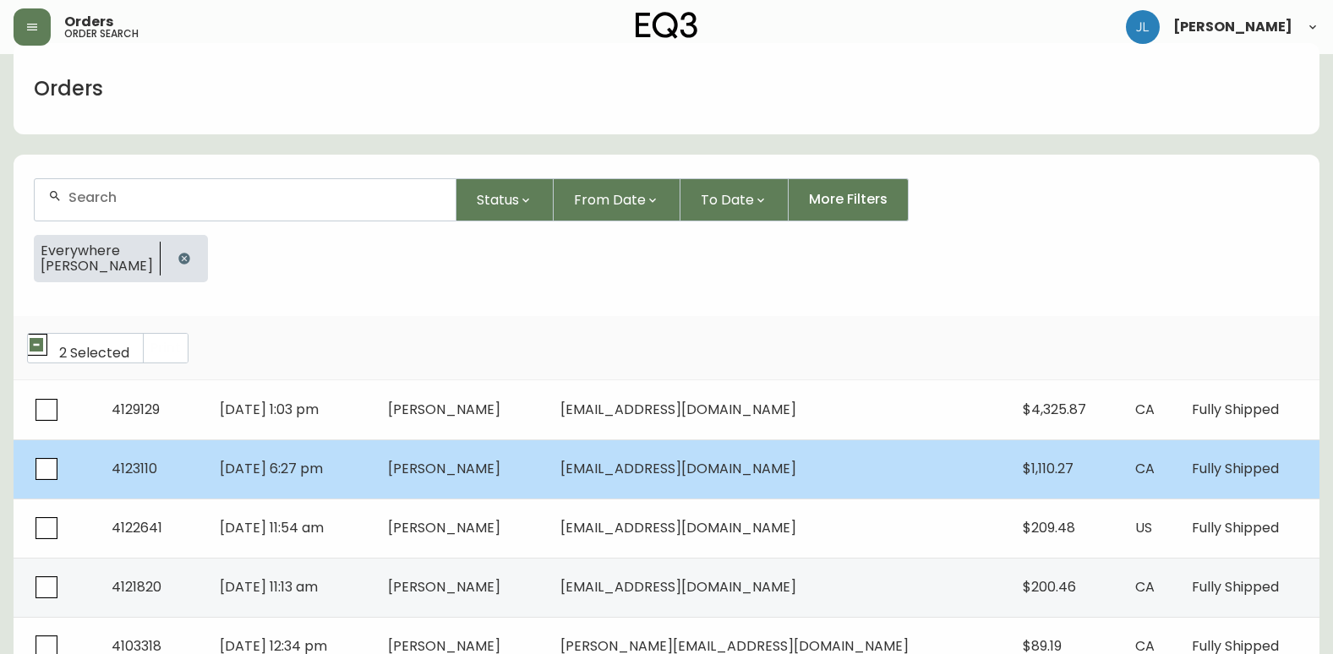
scroll to position [0, 0]
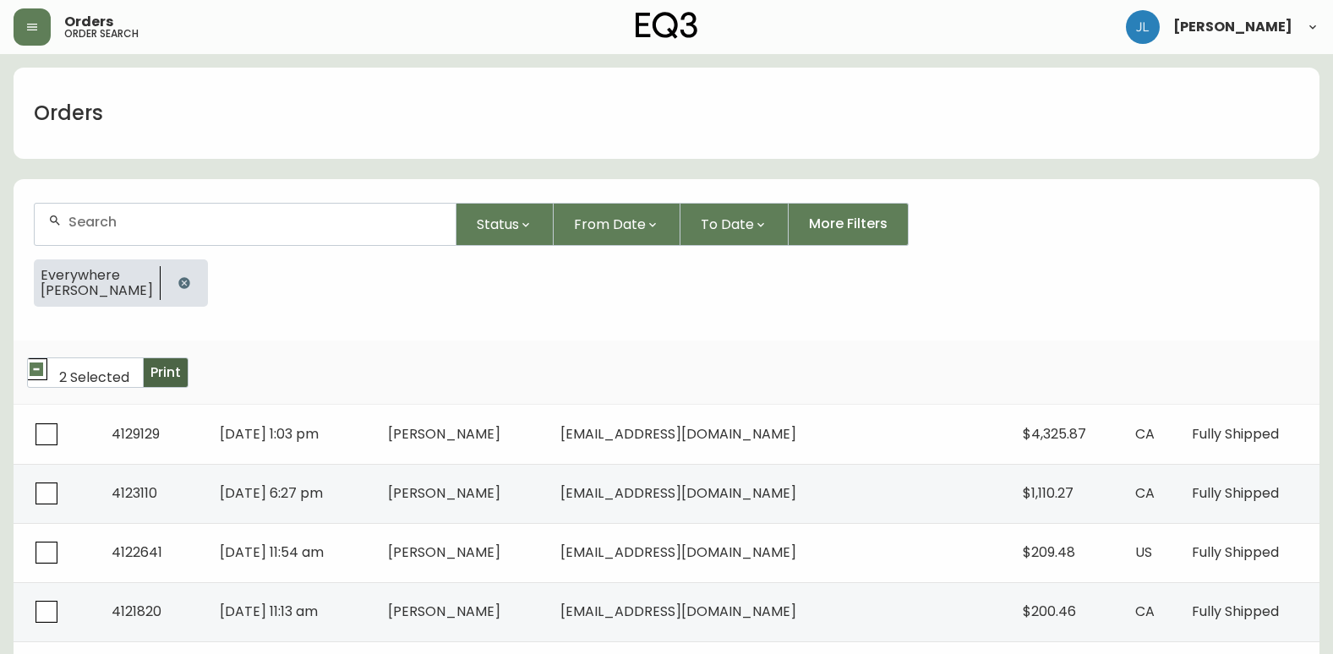
click at [177, 373] on span "Print" at bounding box center [165, 372] width 30 height 19
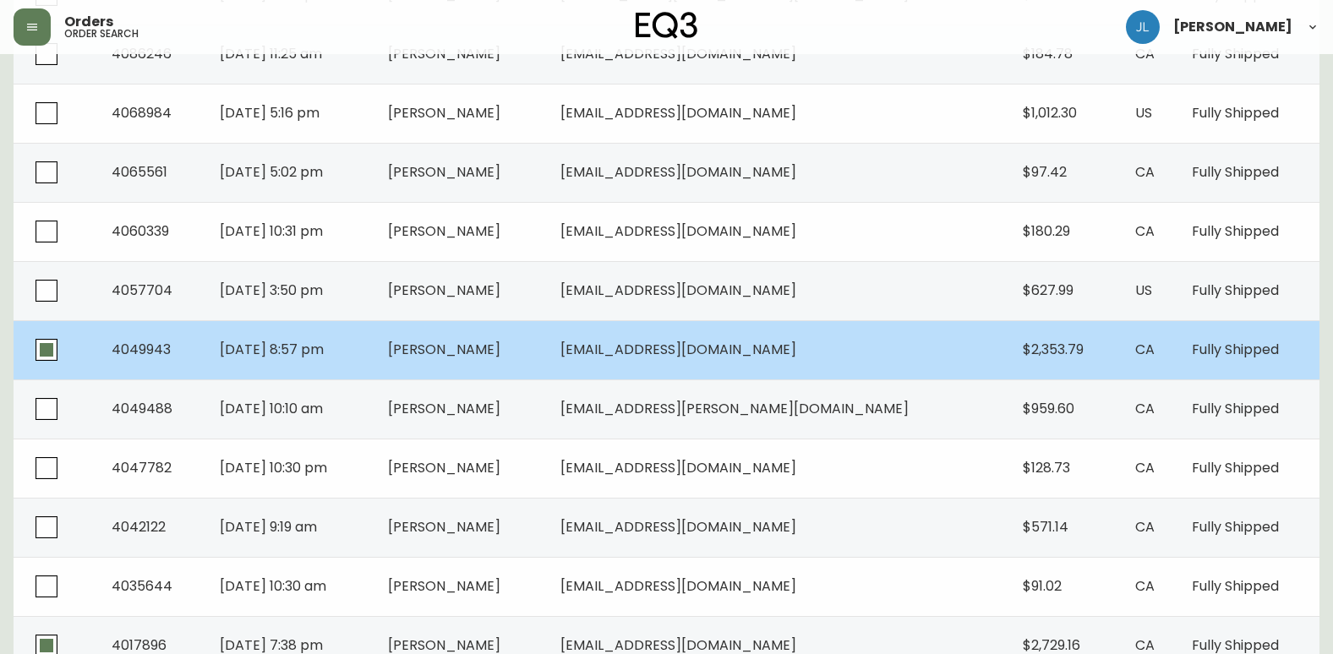
click at [49, 355] on input "checkbox" at bounding box center [46, 349] width 39 height 39
checkbox input "false"
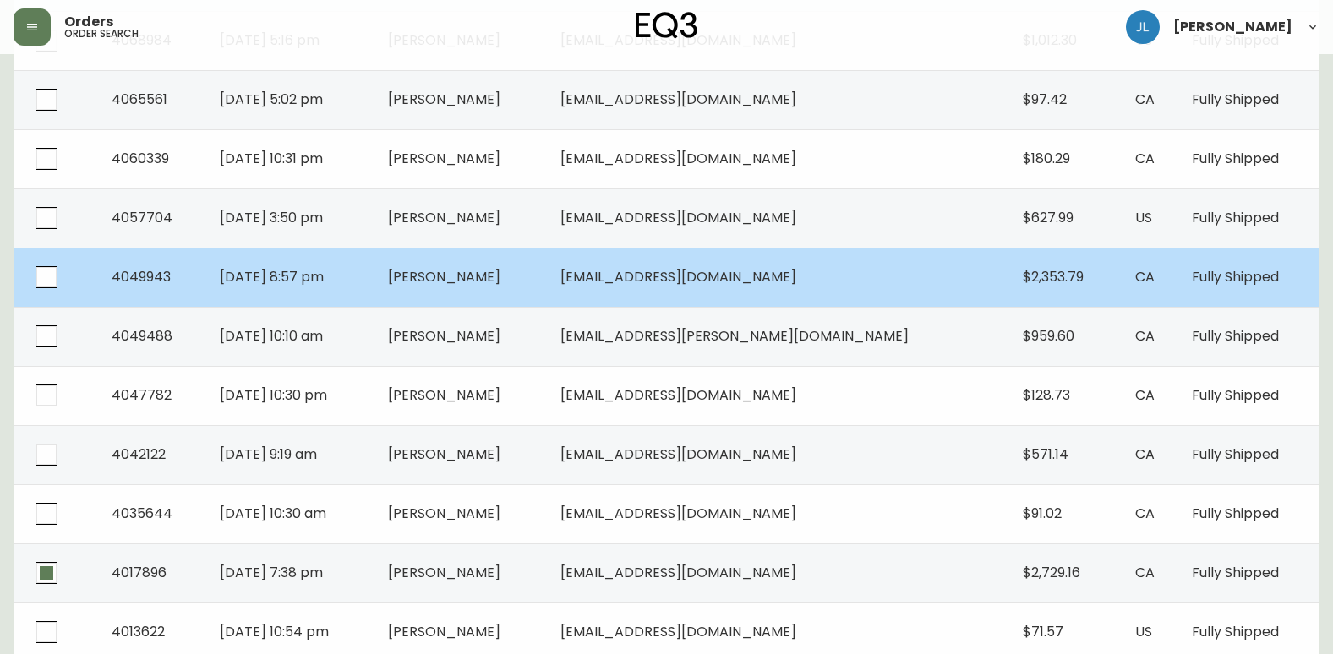
scroll to position [854, 0]
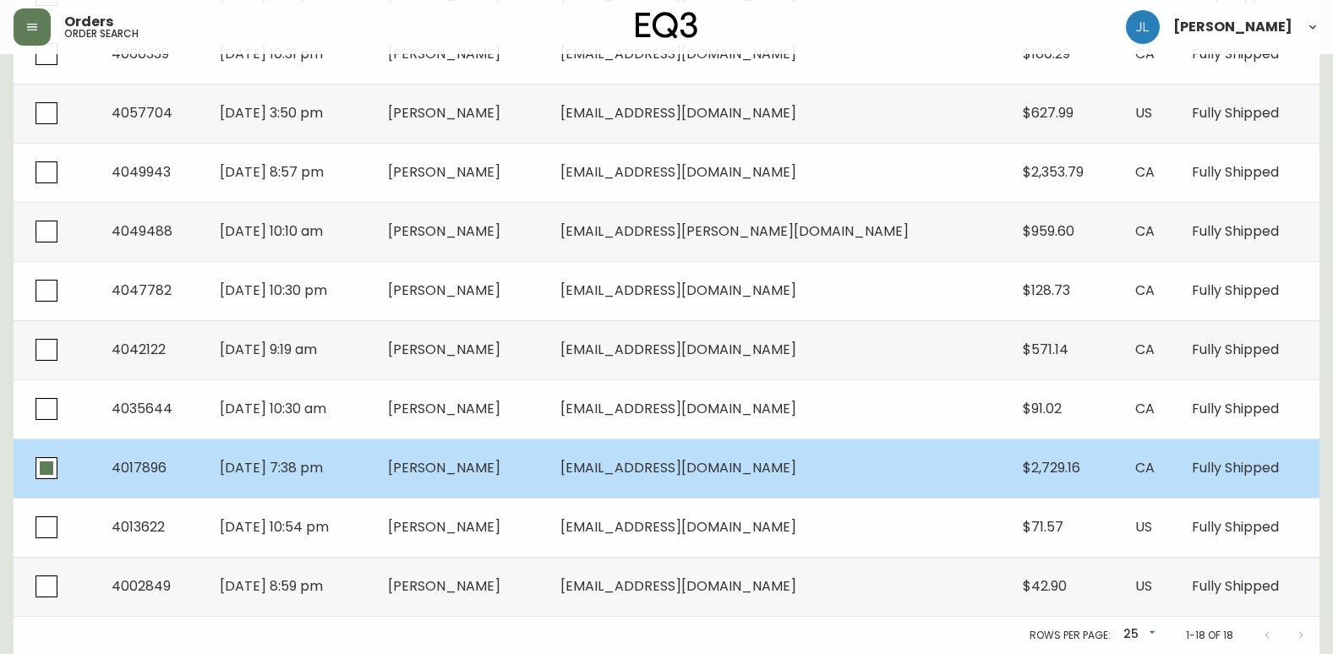
click at [41, 461] on input "checkbox" at bounding box center [46, 468] width 39 height 39
checkbox input "false"
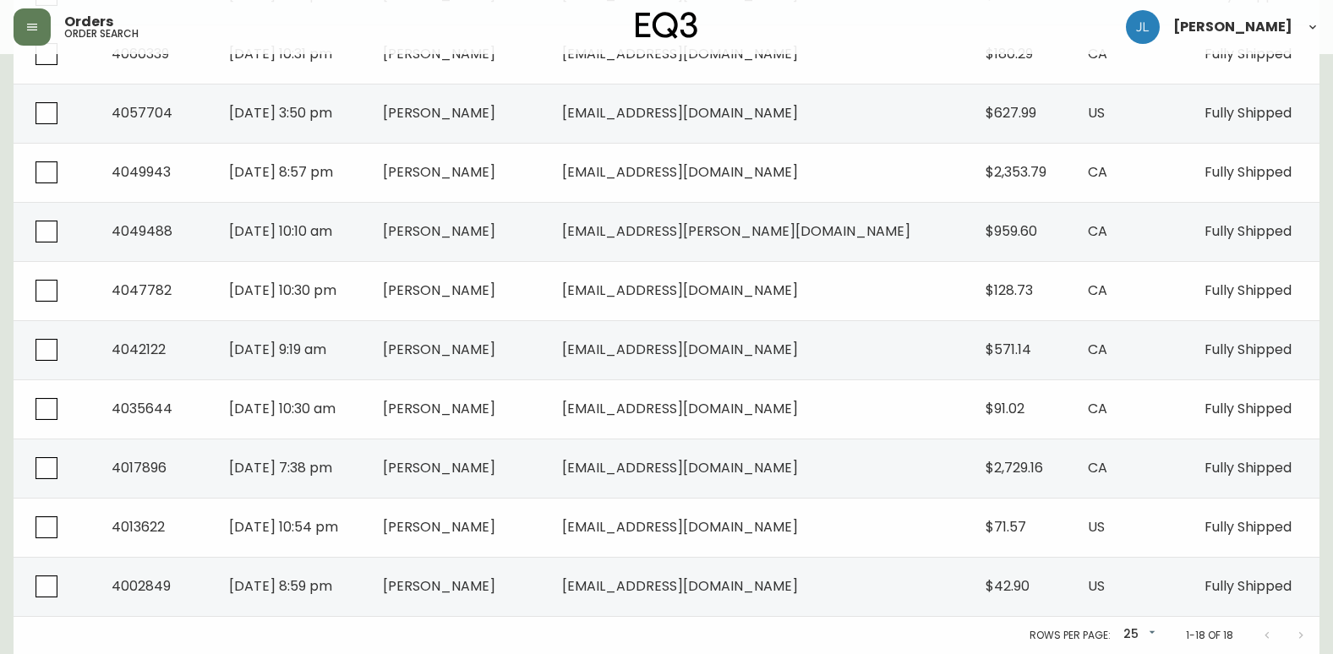
click at [1302, 637] on div at bounding box center [1284, 636] width 68 height 34
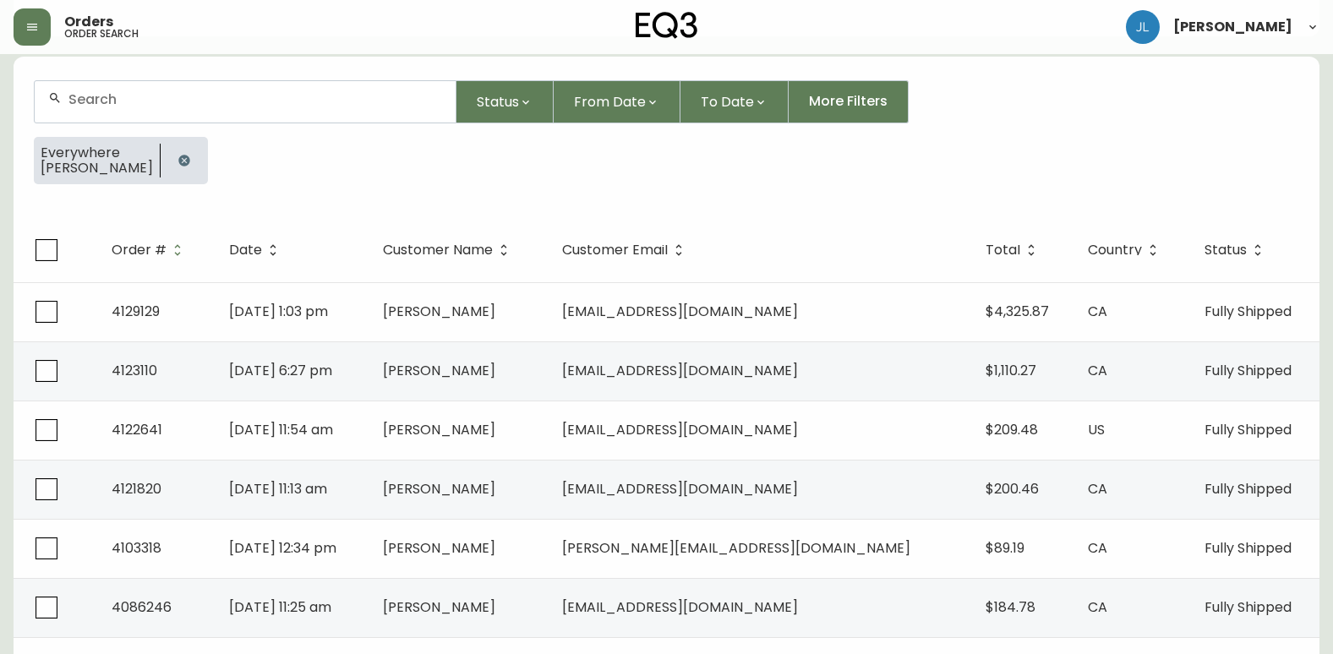
scroll to position [93, 0]
